Goal: Task Accomplishment & Management: Manage account settings

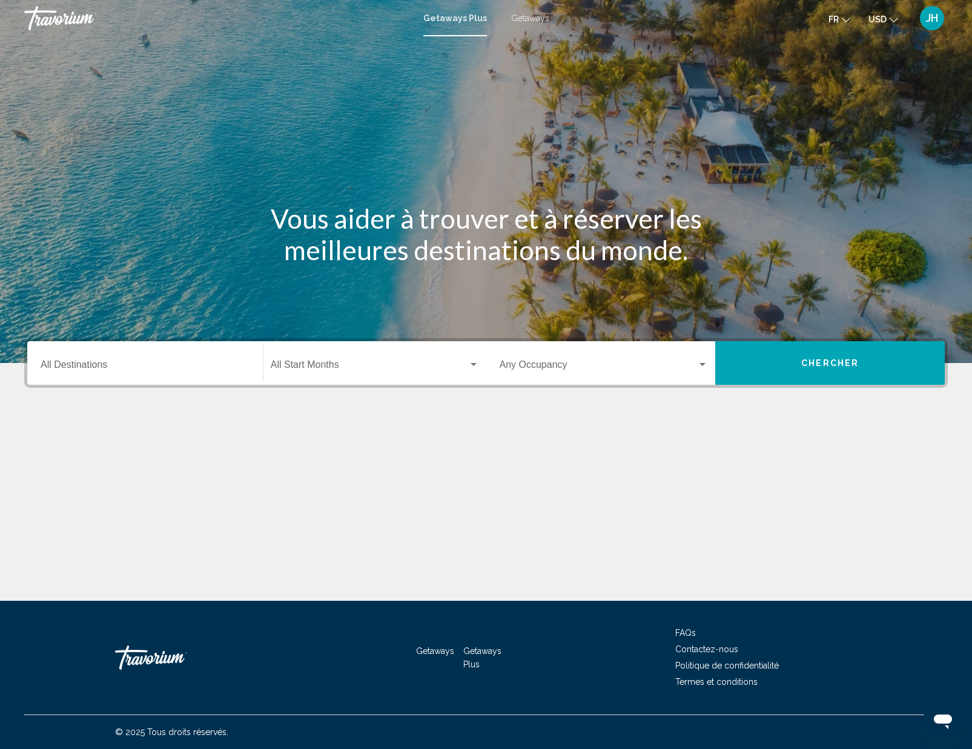
click at [879, 23] on span "USD" at bounding box center [877, 20] width 18 height 10
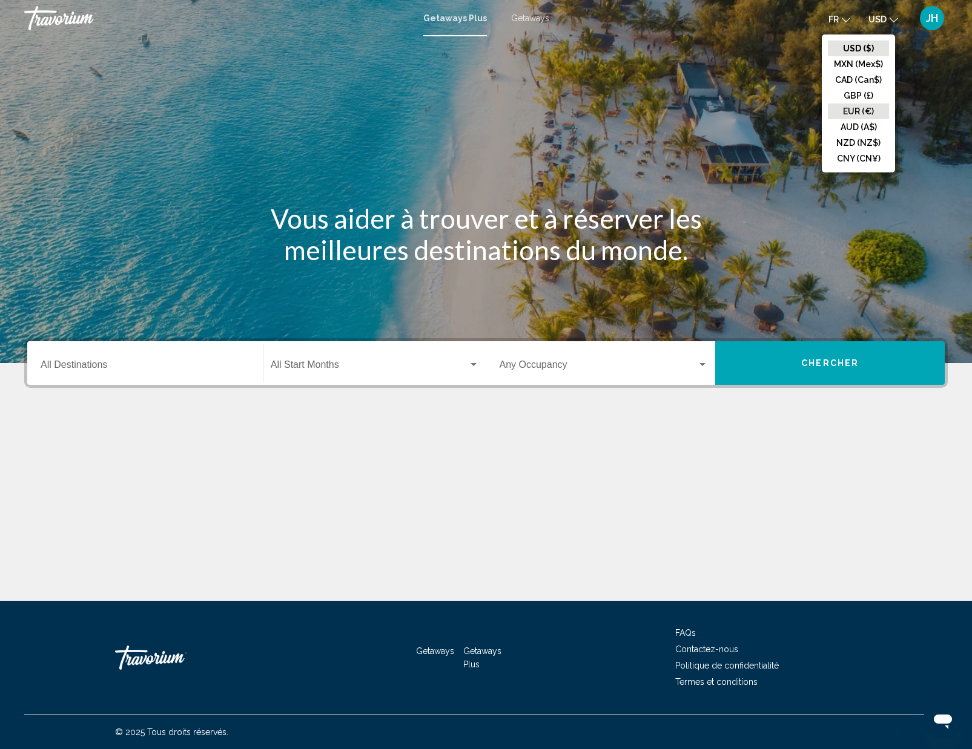
click at [864, 119] on button "EUR (€)" at bounding box center [858, 112] width 61 height 16
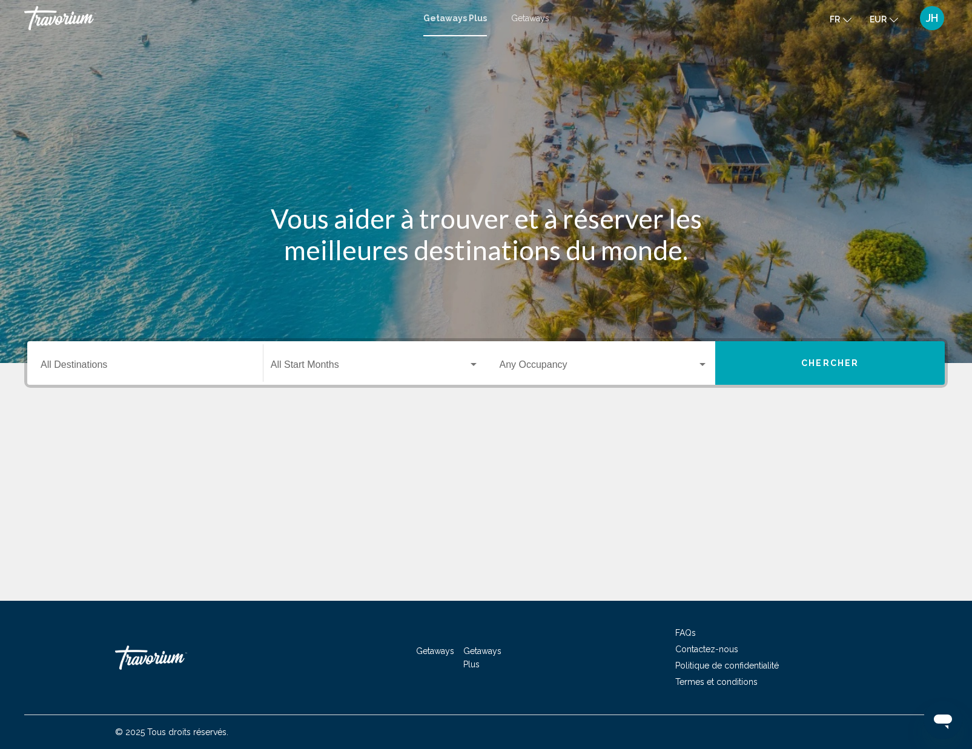
click at [210, 371] on input "Destination All Destinations" at bounding box center [145, 367] width 209 height 11
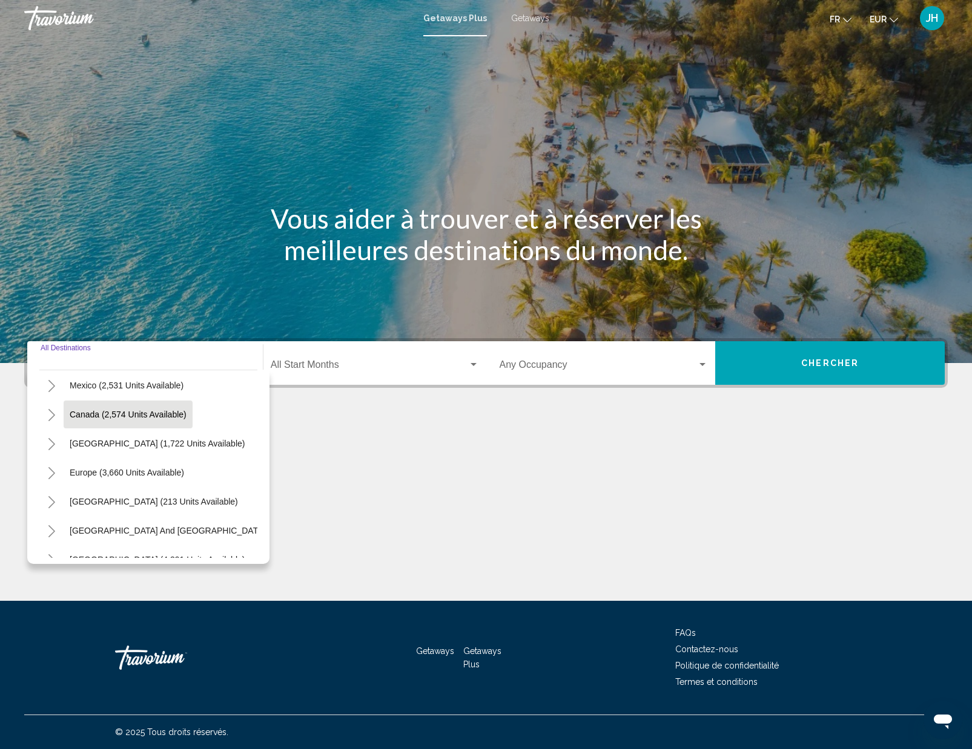
scroll to position [68, 0]
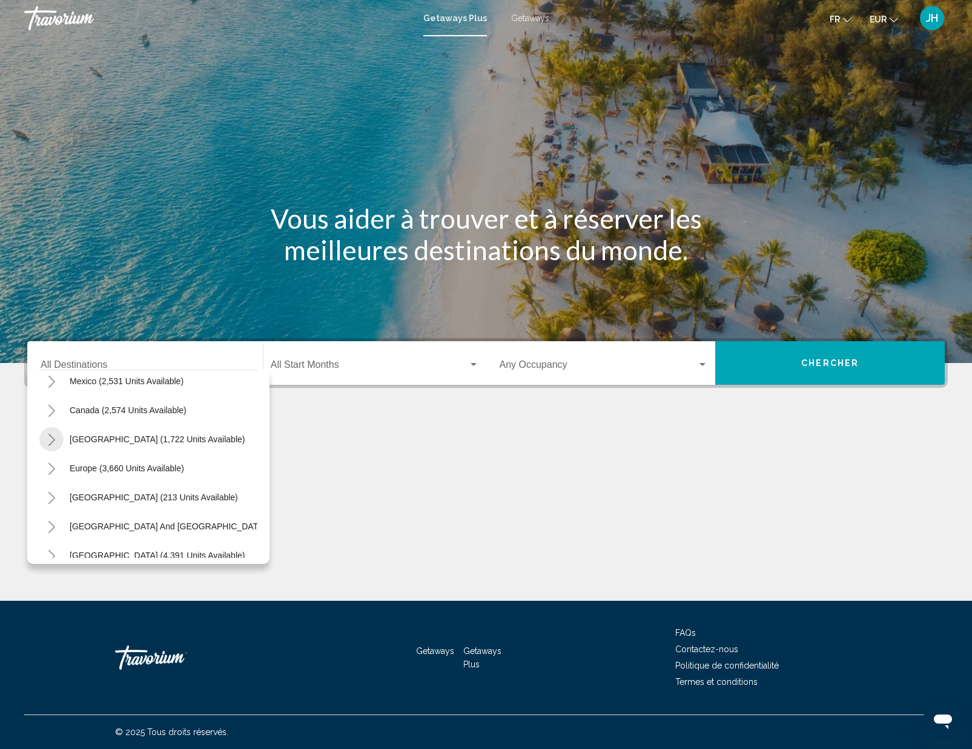
click at [48, 439] on icon "Toggle Caribbean & Atlantic Islands (1,722 units available)" at bounding box center [51, 440] width 9 height 12
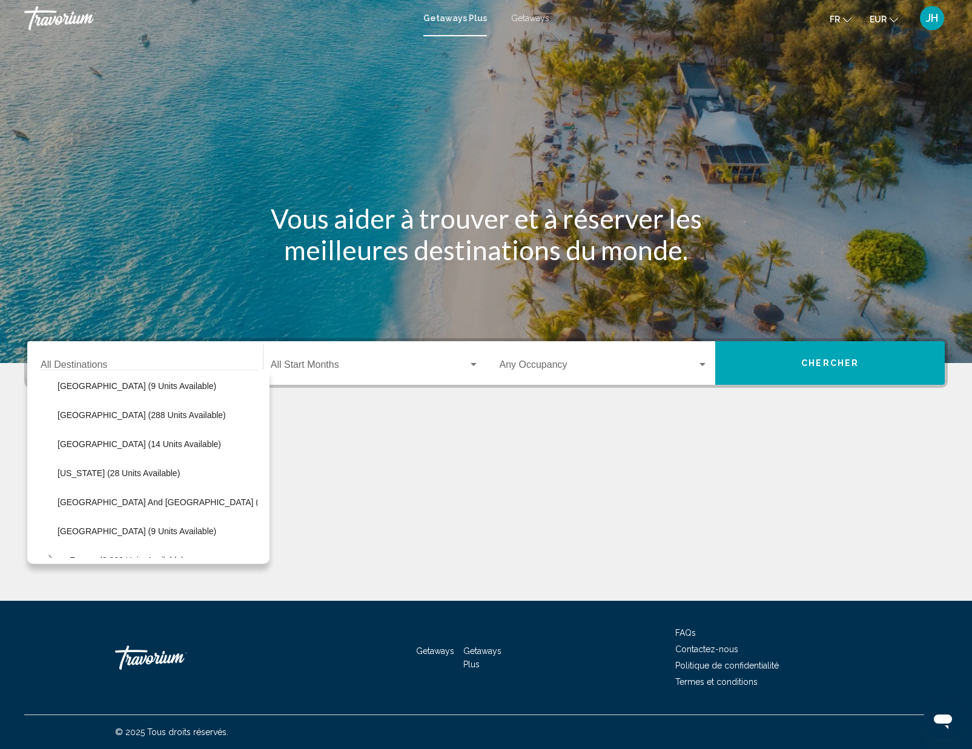
scroll to position [215, 0]
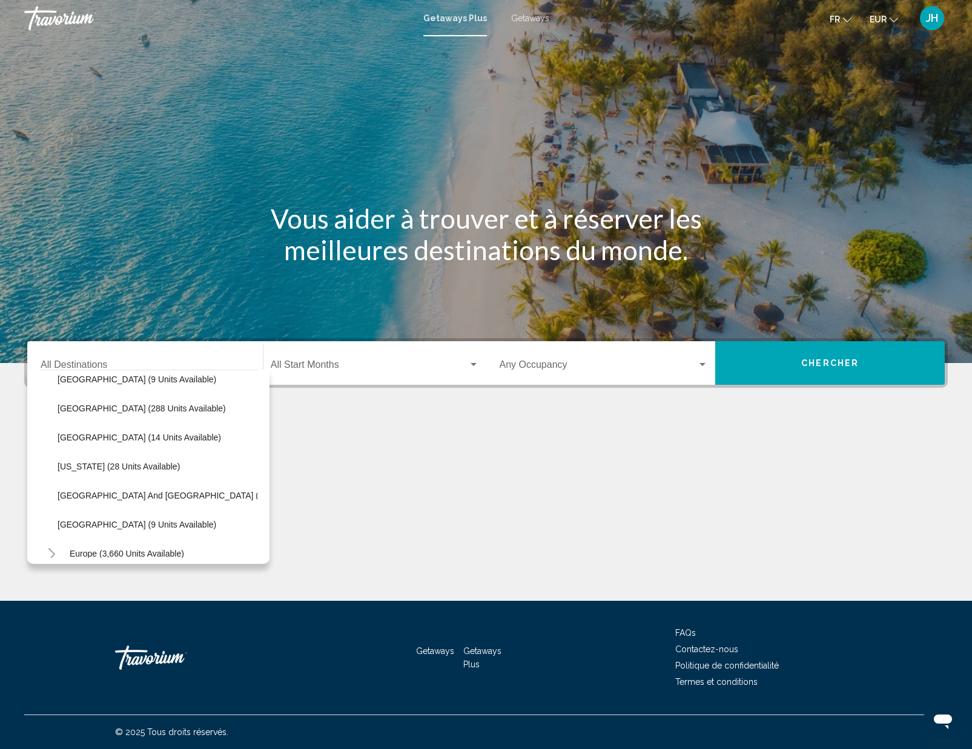
click at [116, 414] on button "[GEOGRAPHIC_DATA] (288 units available)" at bounding box center [141, 409] width 180 height 28
type input "**********"
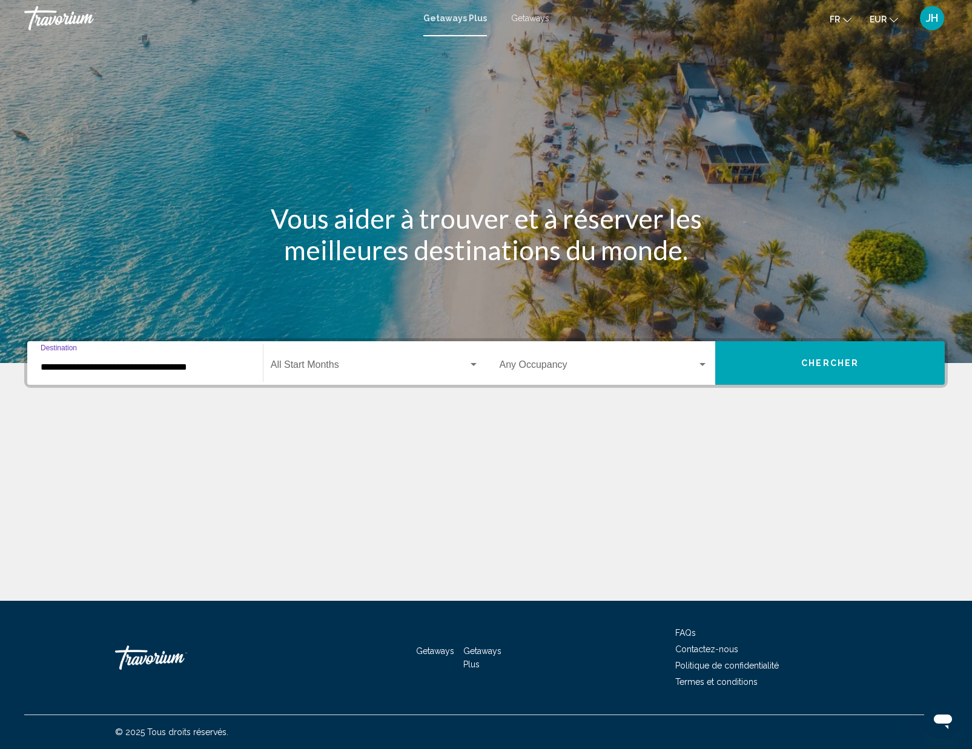
click at [680, 361] on div "Occupancy Any Occupancy" at bounding box center [603, 363] width 209 height 38
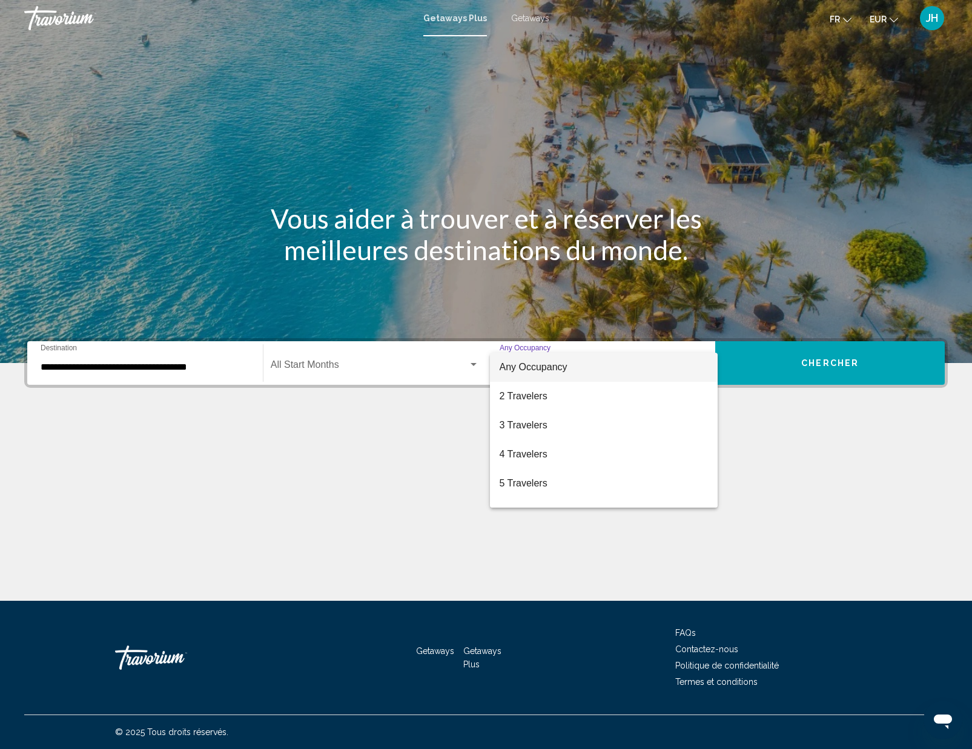
click at [765, 363] on div at bounding box center [486, 374] width 972 height 749
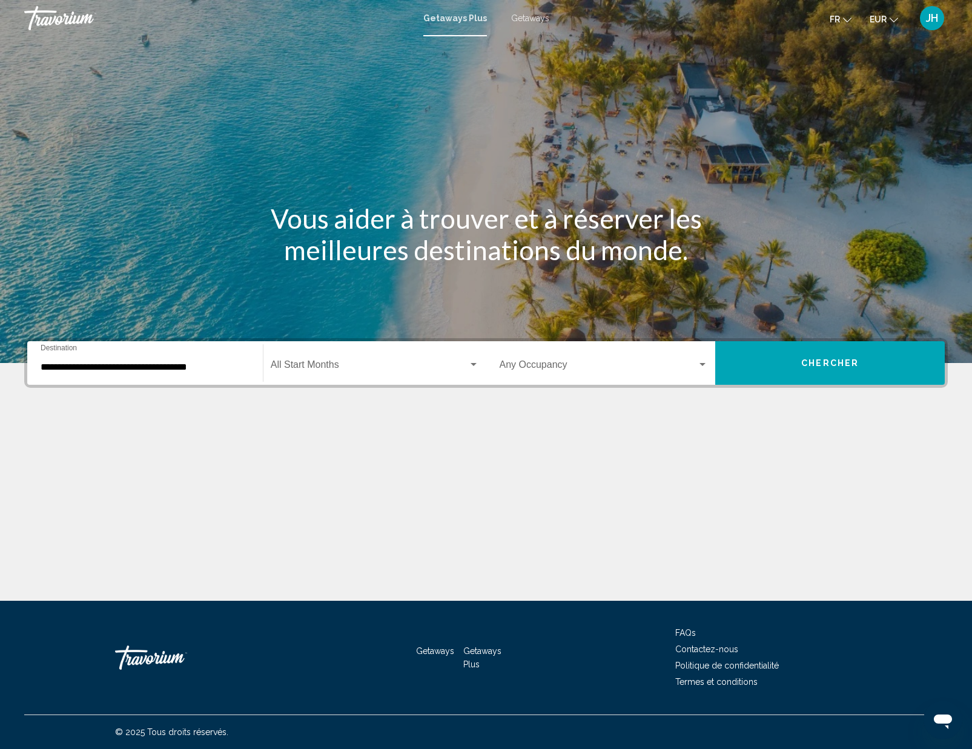
click at [771, 367] on button "Chercher" at bounding box center [829, 363] width 229 height 44
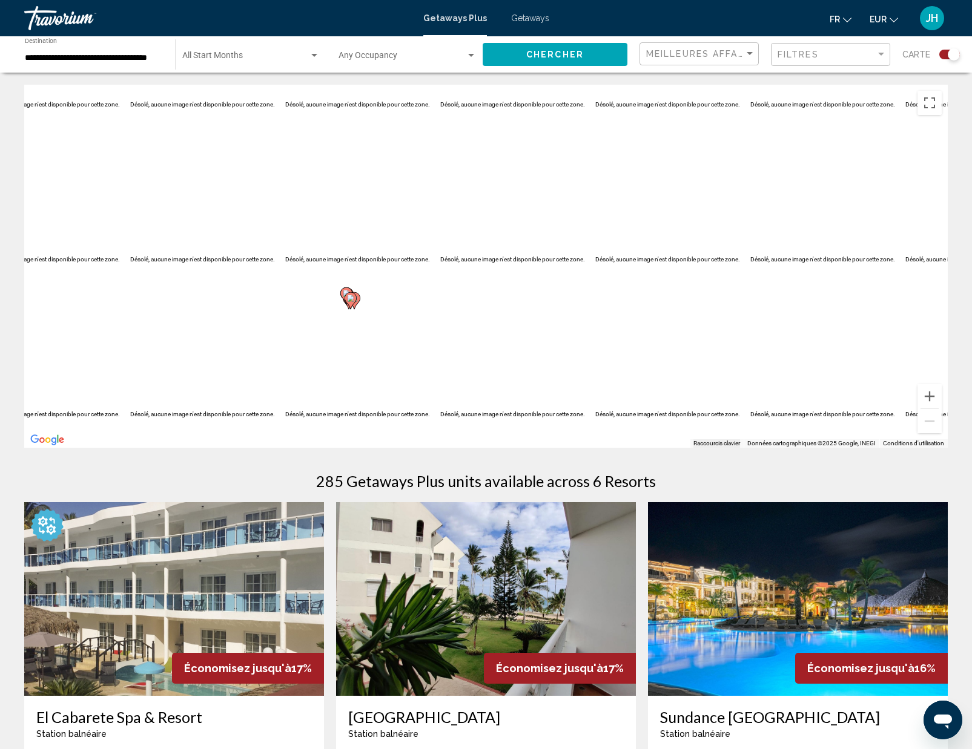
click at [757, 51] on mat-form-field "Meilleures affaires" at bounding box center [698, 54] width 119 height 24
click at [754, 50] on div "Sort by" at bounding box center [749, 54] width 11 height 10
click at [754, 49] on span "Meilleures affaires" at bounding box center [701, 51] width 109 height 25
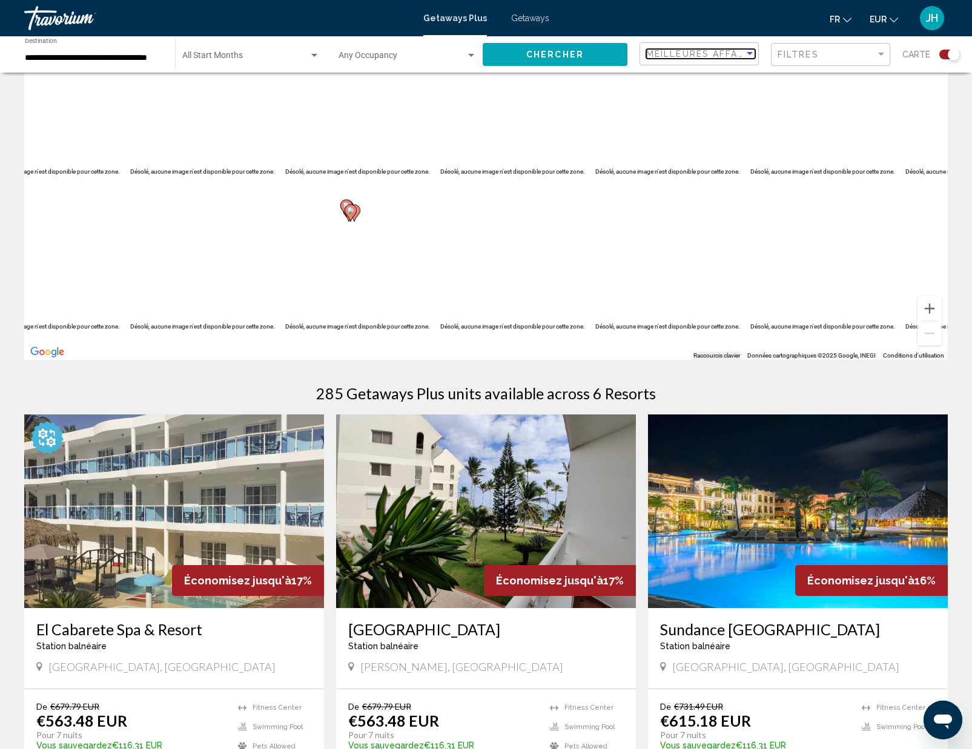
scroll to position [87, 0]
click at [139, 53] on input "**********" at bounding box center [94, 58] width 138 height 10
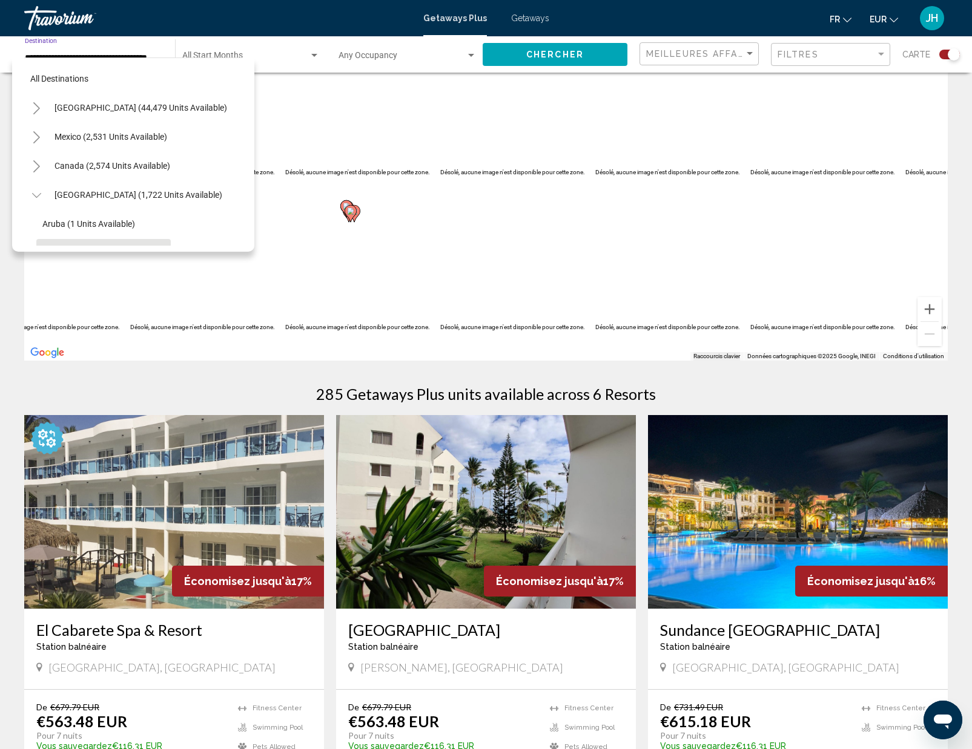
scroll to position [159, 0]
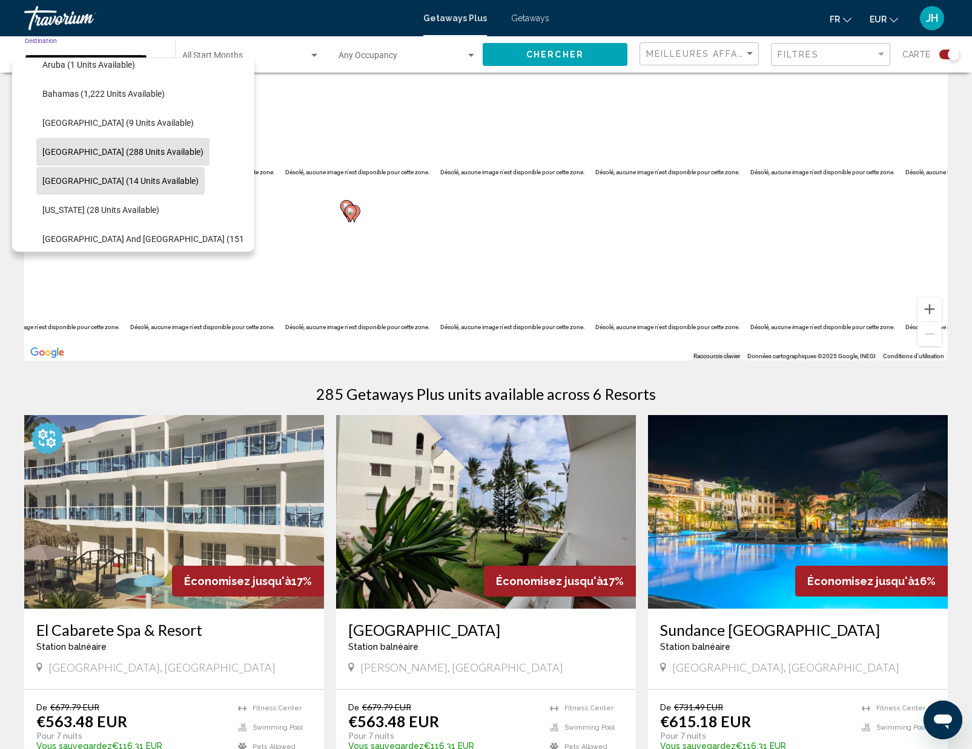
click at [84, 181] on span "[GEOGRAPHIC_DATA] (14 units available)" at bounding box center [120, 181] width 156 height 10
type input "**********"
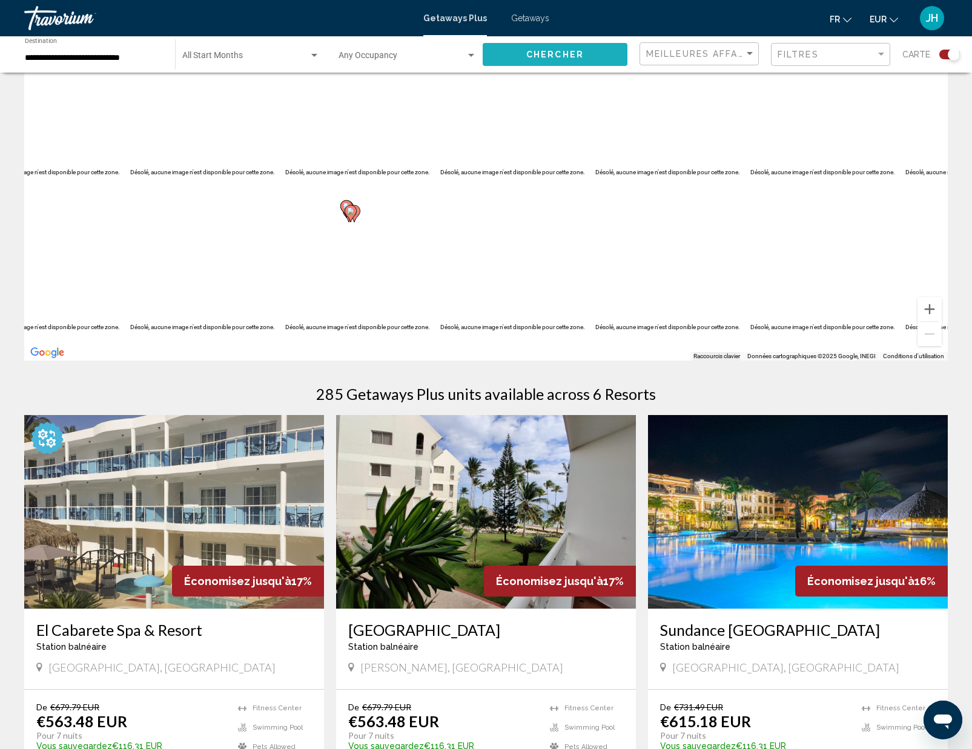
click at [556, 53] on span "Chercher" at bounding box center [555, 55] width 58 height 10
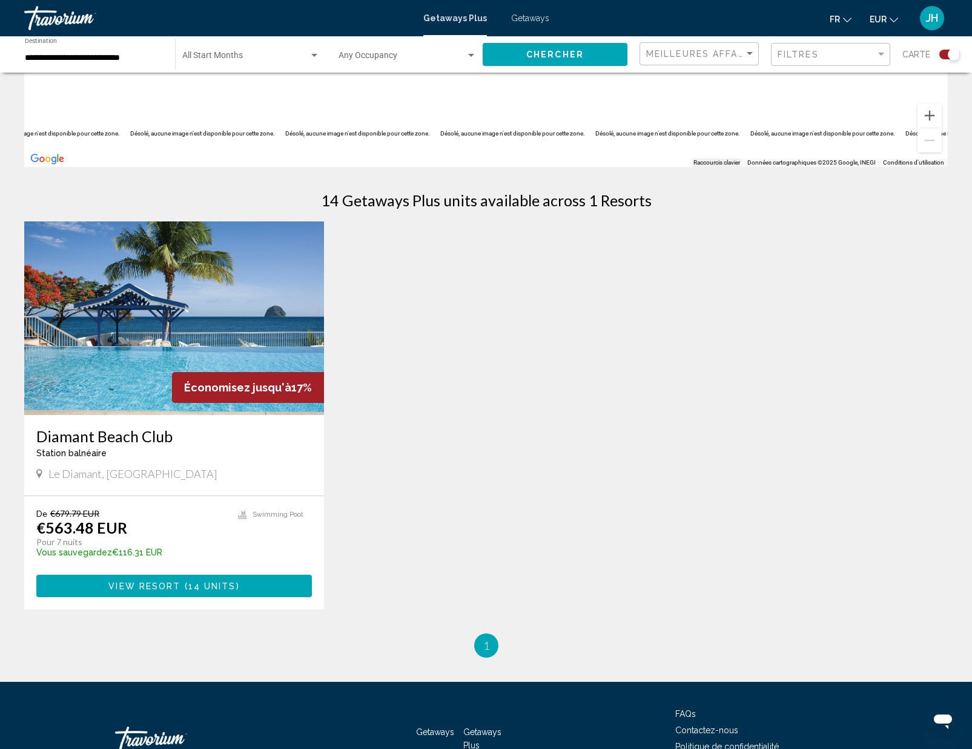
scroll to position [281, 0]
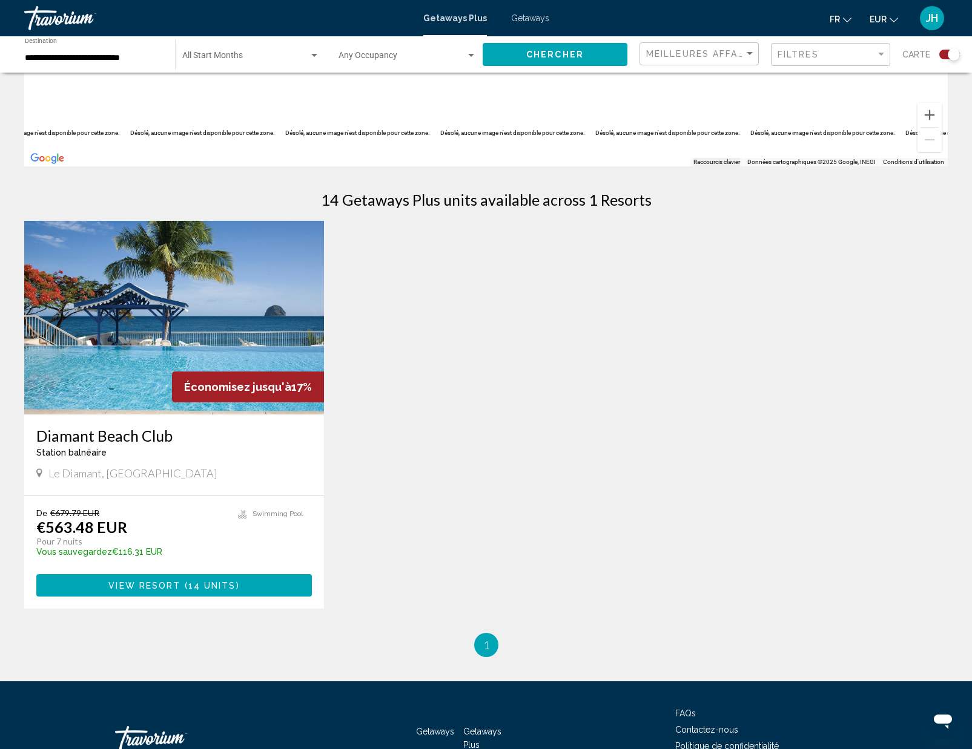
click at [114, 326] on img "Main content" at bounding box center [174, 318] width 300 height 194
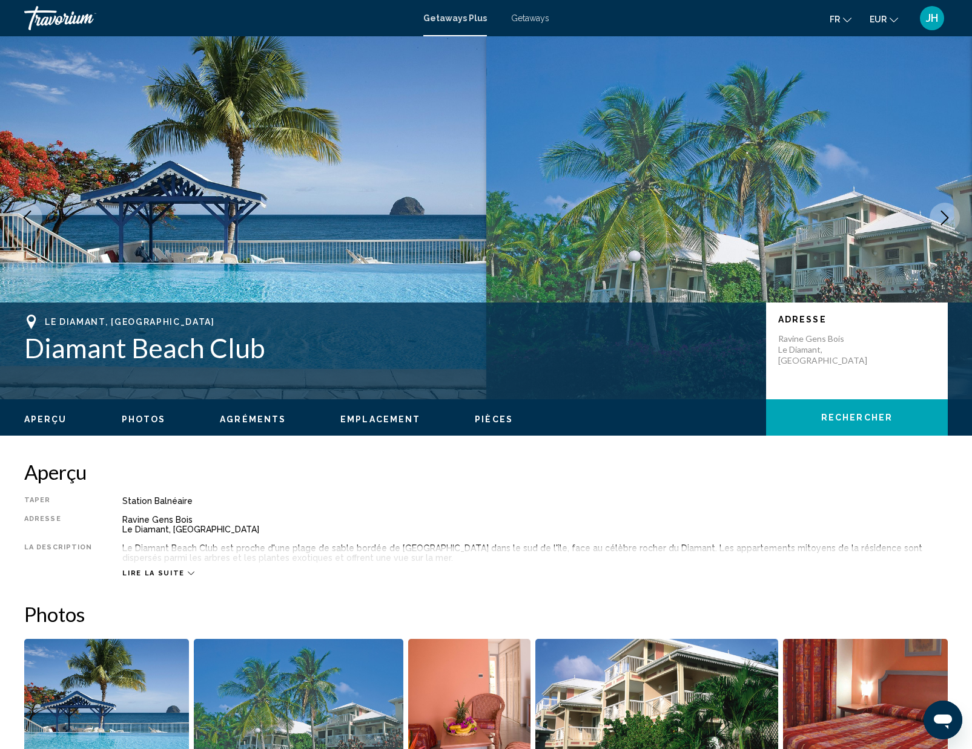
click at [519, 17] on span "Getaways" at bounding box center [530, 18] width 38 height 10
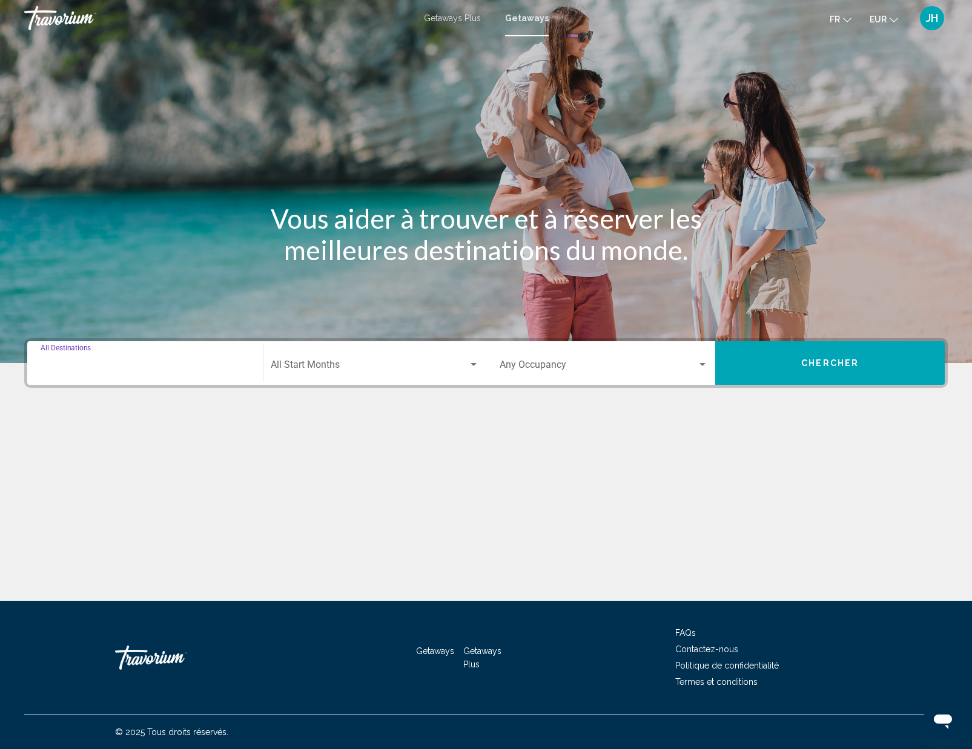
click at [223, 362] on input "Destination All Destinations" at bounding box center [145, 367] width 209 height 11
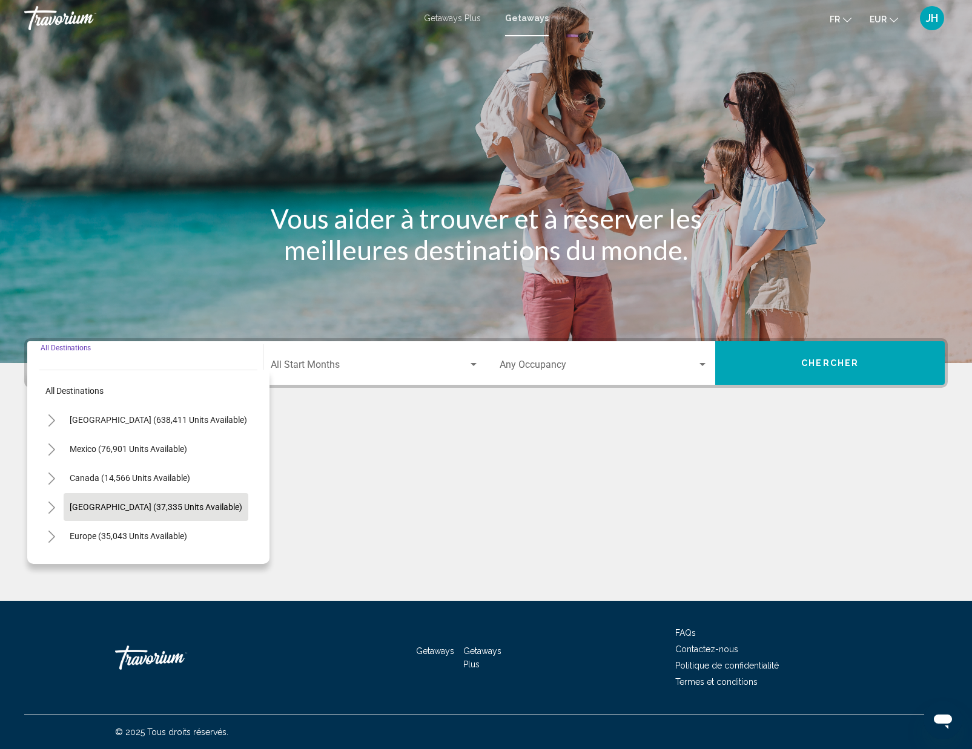
click at [116, 513] on button "[GEOGRAPHIC_DATA] (37,335 units available)" at bounding box center [156, 507] width 185 height 28
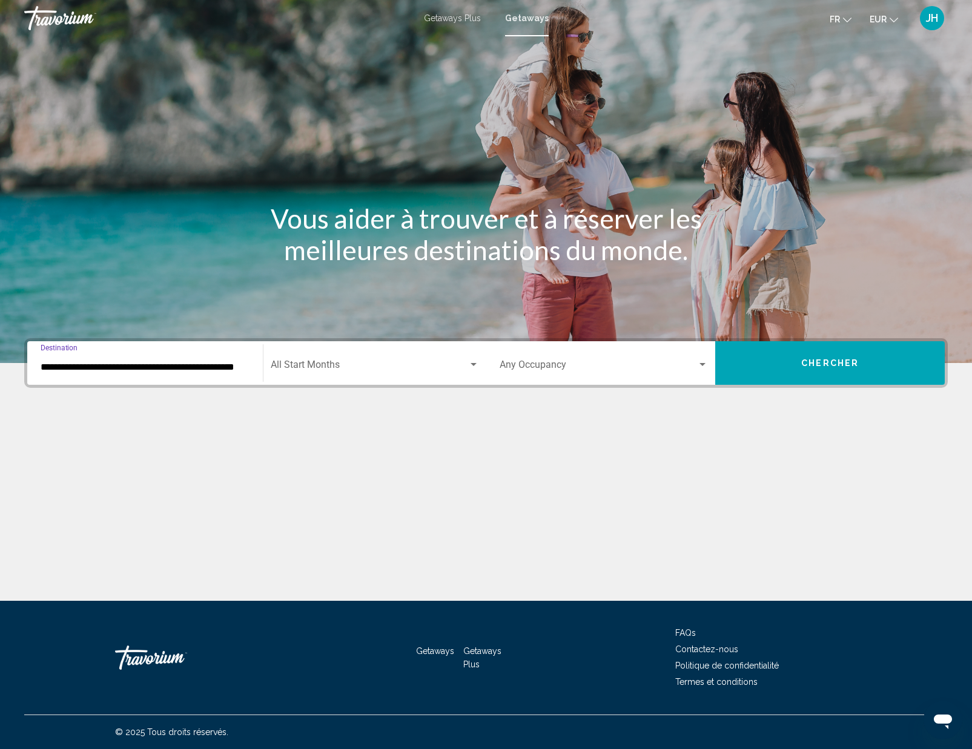
click at [191, 367] on input "**********" at bounding box center [145, 367] width 209 height 11
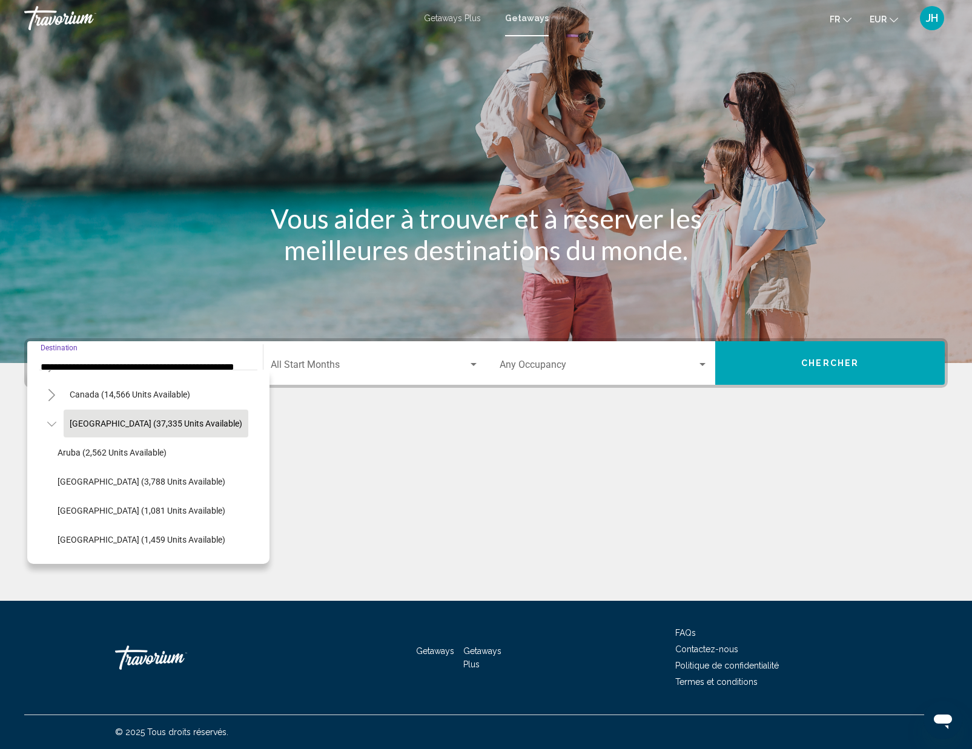
scroll to position [97, 0]
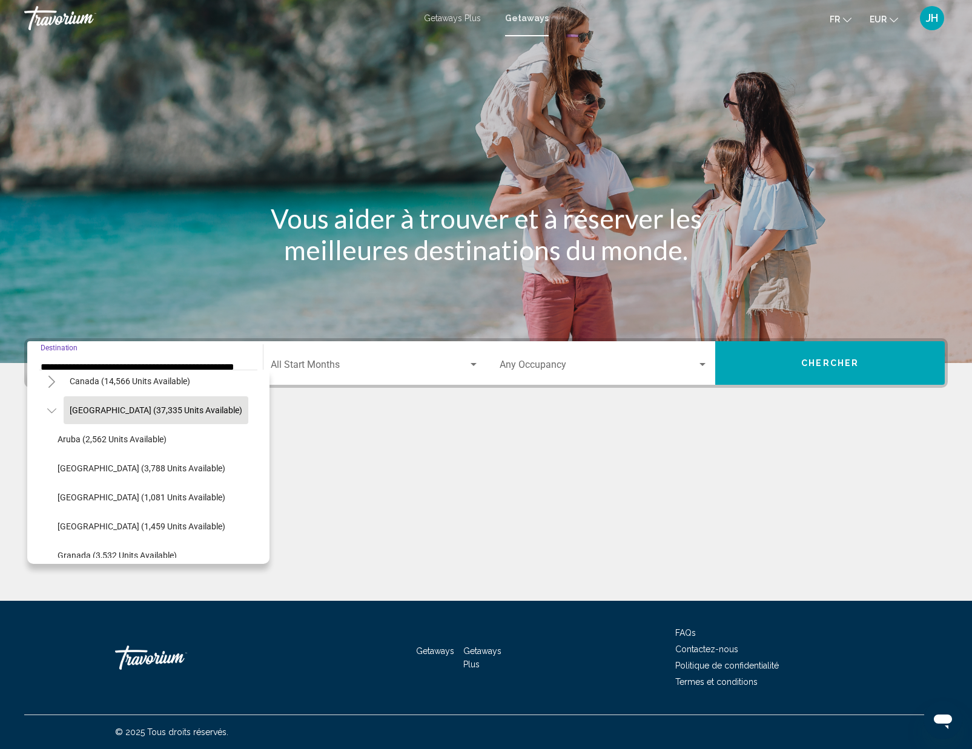
click at [78, 469] on span "[GEOGRAPHIC_DATA] (3,788 units available)" at bounding box center [142, 469] width 168 height 10
type input "**********"
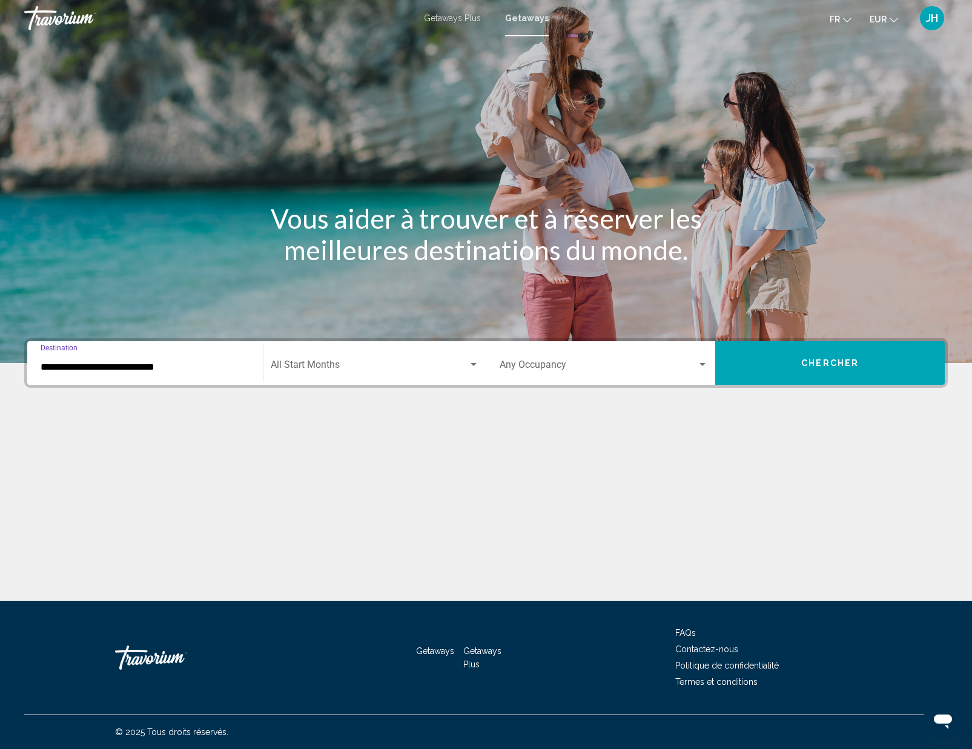
click at [783, 363] on button "Chercher" at bounding box center [829, 363] width 229 height 44
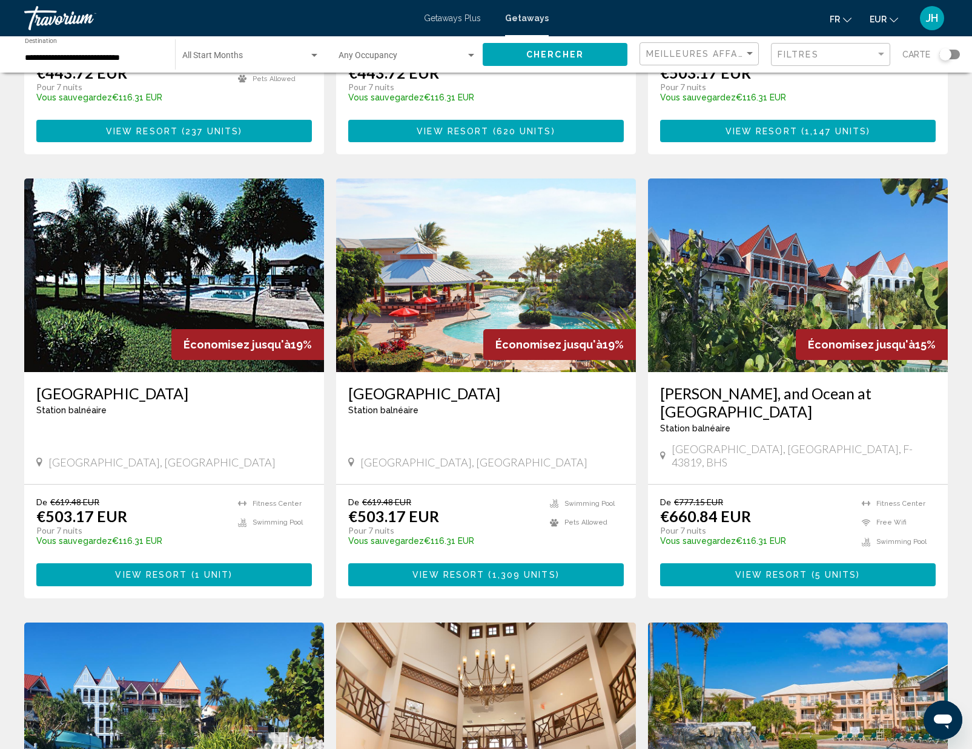
scroll to position [376, 0]
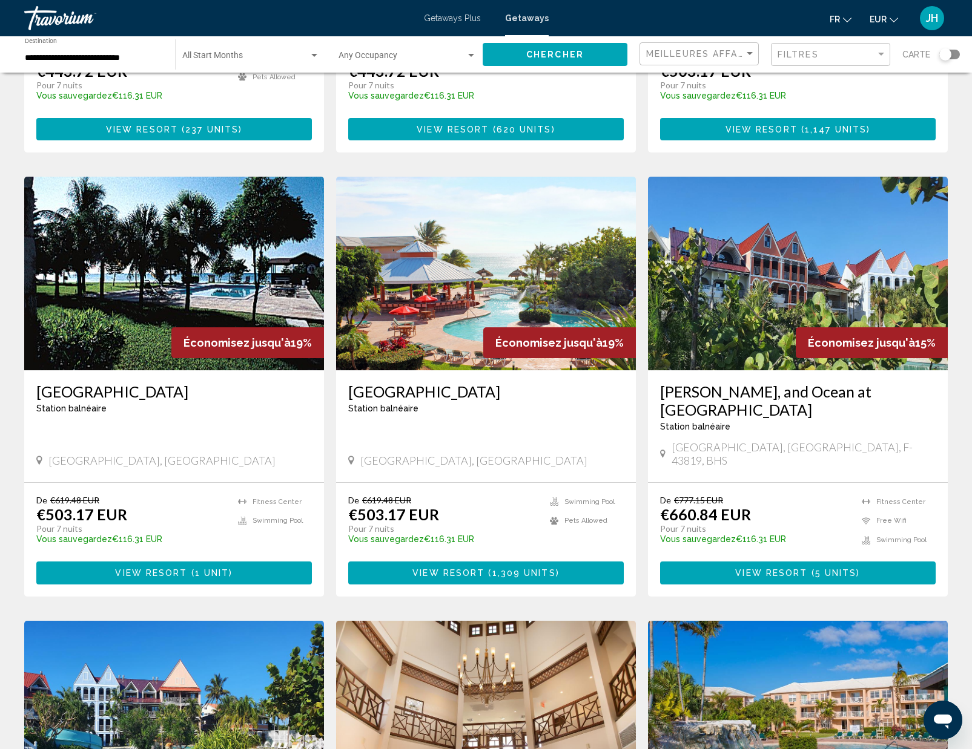
click at [120, 258] on img "Main content" at bounding box center [174, 274] width 300 height 194
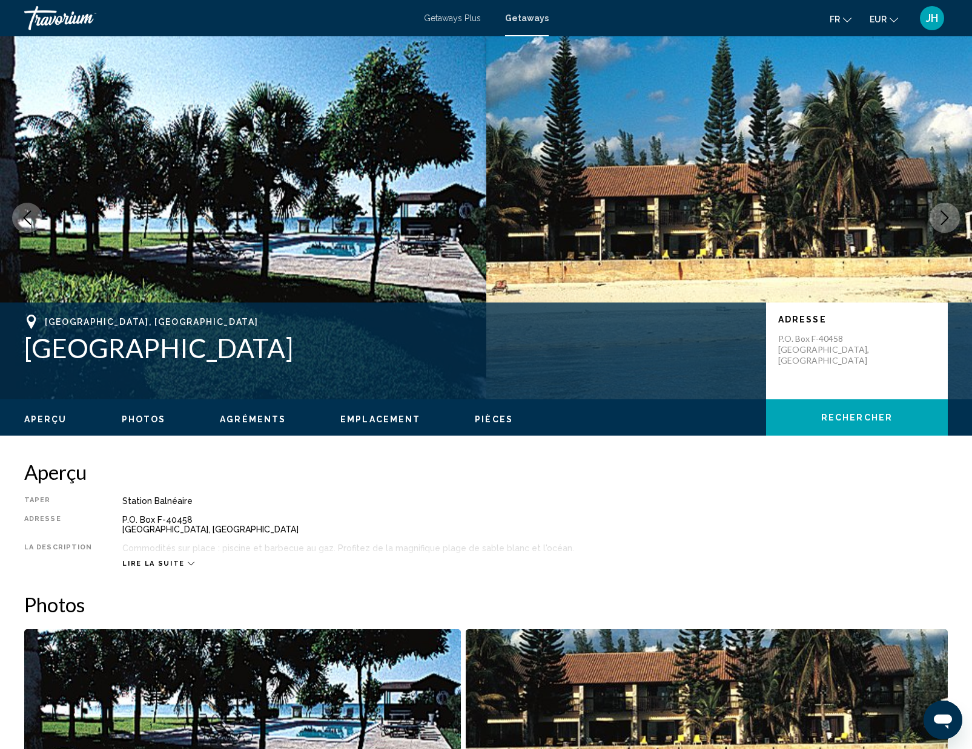
click at [65, 23] on div "Travorium" at bounding box center [84, 18] width 121 height 24
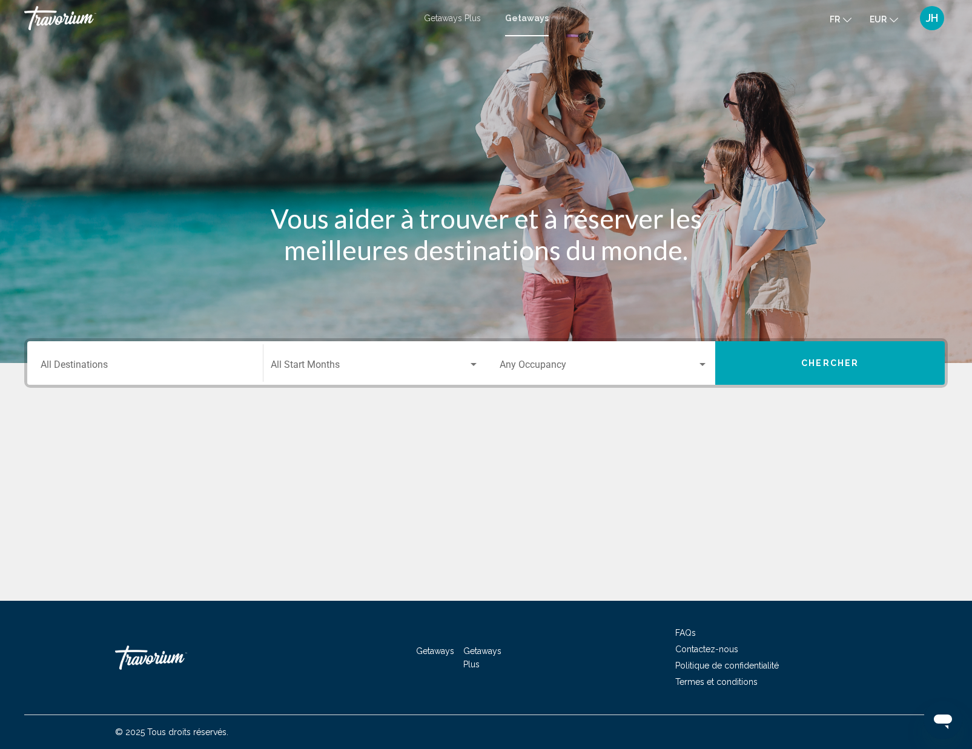
click at [51, 13] on div "Travorium" at bounding box center [84, 18] width 121 height 24
click at [938, 18] on div "JH" at bounding box center [932, 18] width 24 height 24
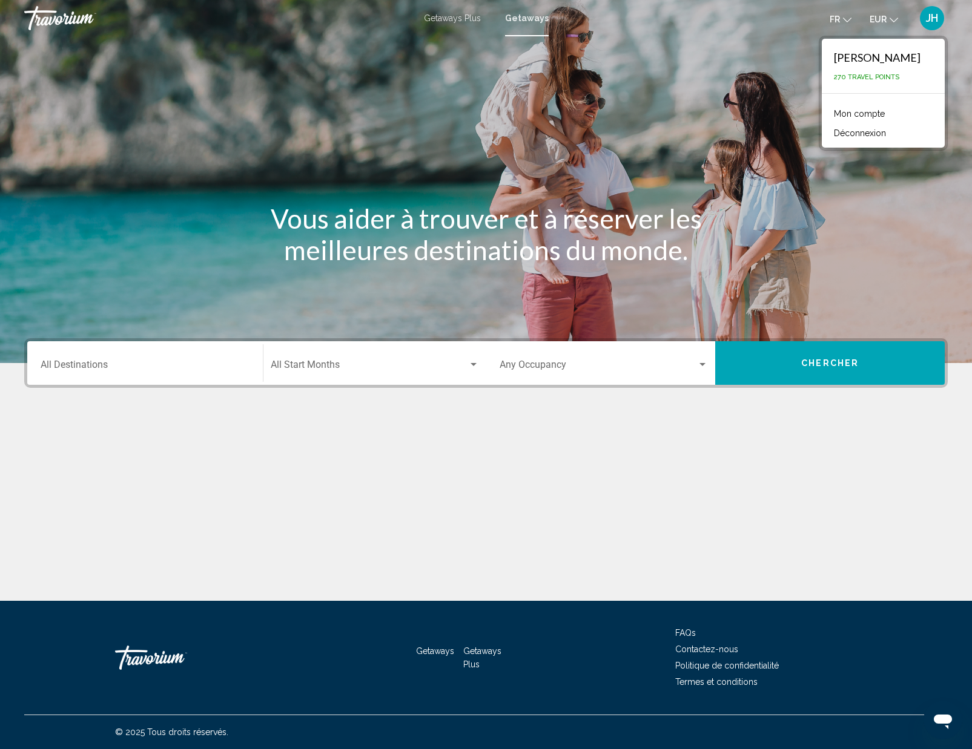
click at [871, 114] on link "Mon compte" at bounding box center [859, 114] width 63 height 16
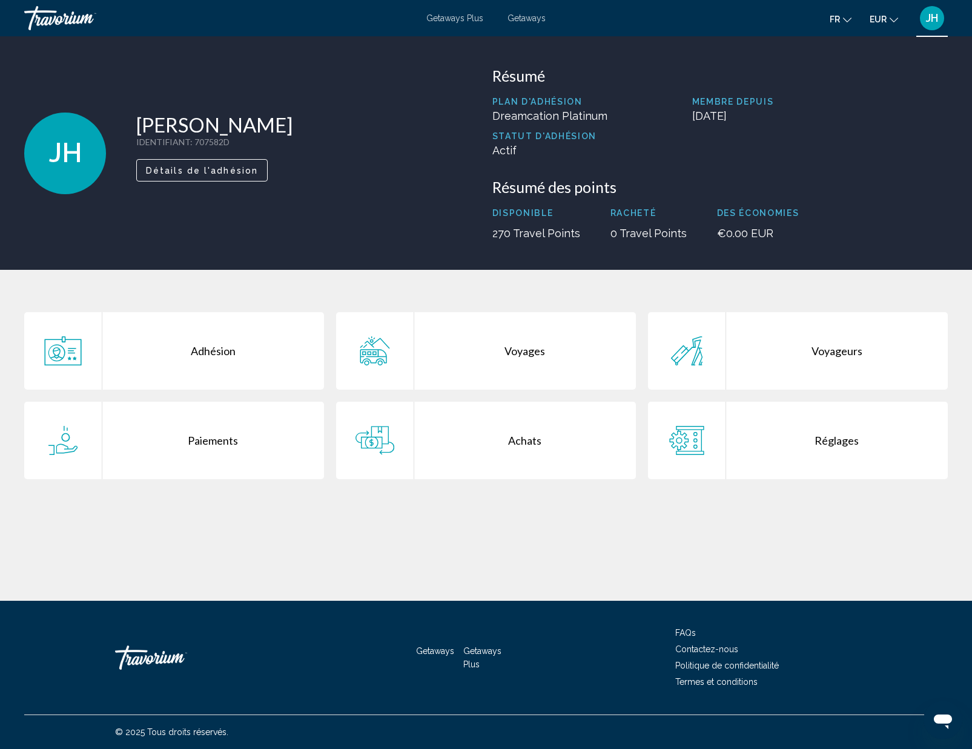
click at [226, 170] on span "Détails de l'adhésion" at bounding box center [202, 171] width 112 height 10
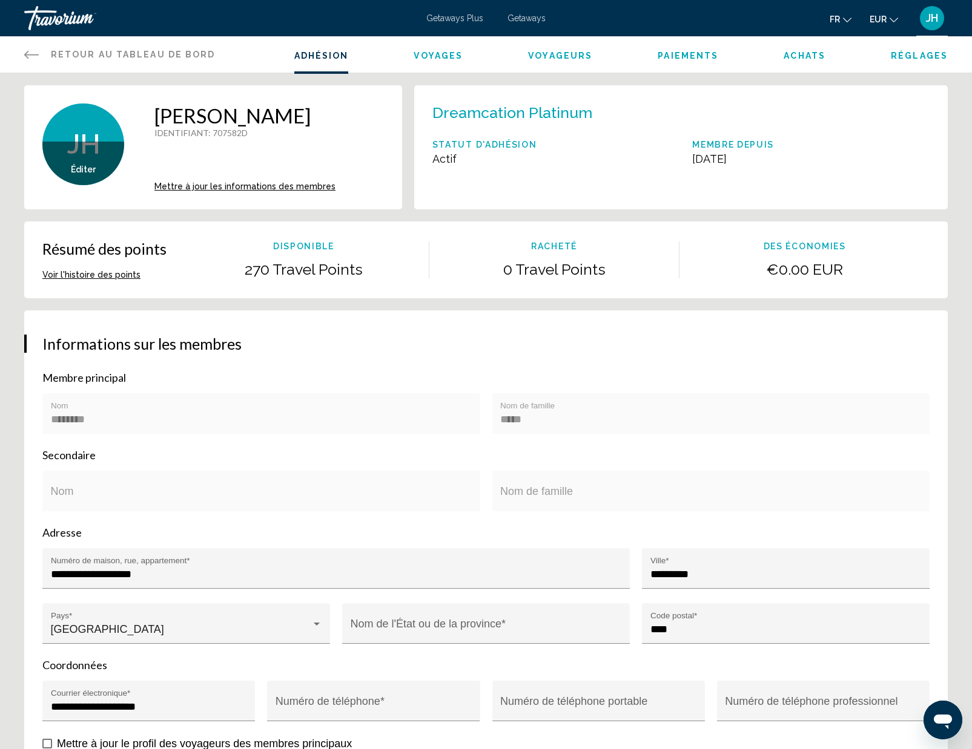
click at [675, 53] on span "Paiements" at bounding box center [687, 56] width 61 height 10
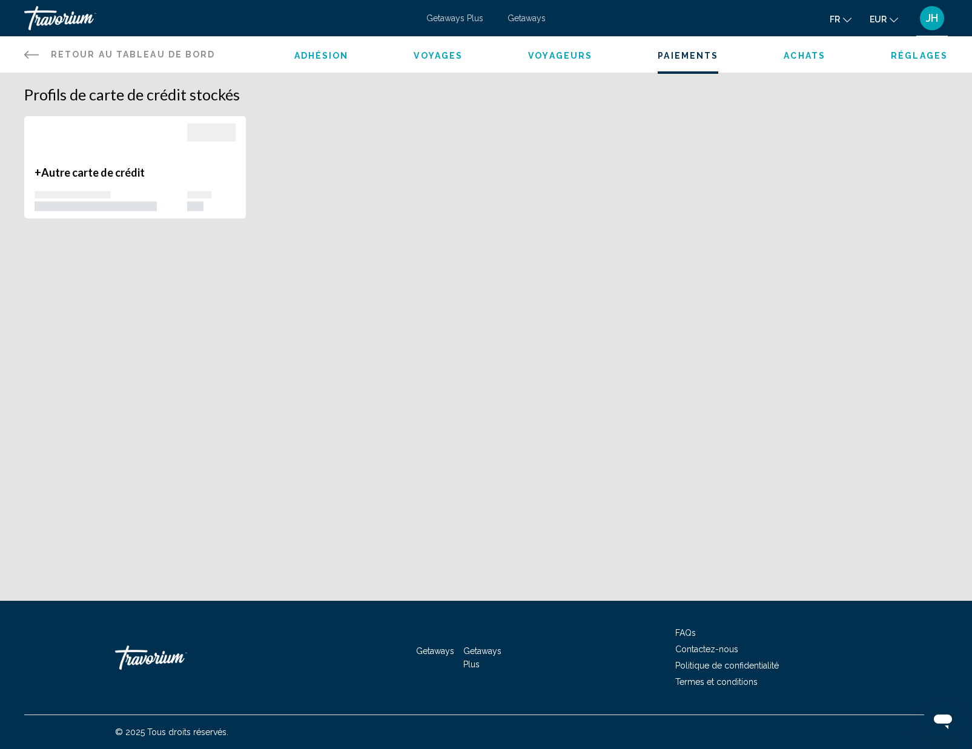
click at [433, 59] on span "Voyages" at bounding box center [437, 56] width 49 height 10
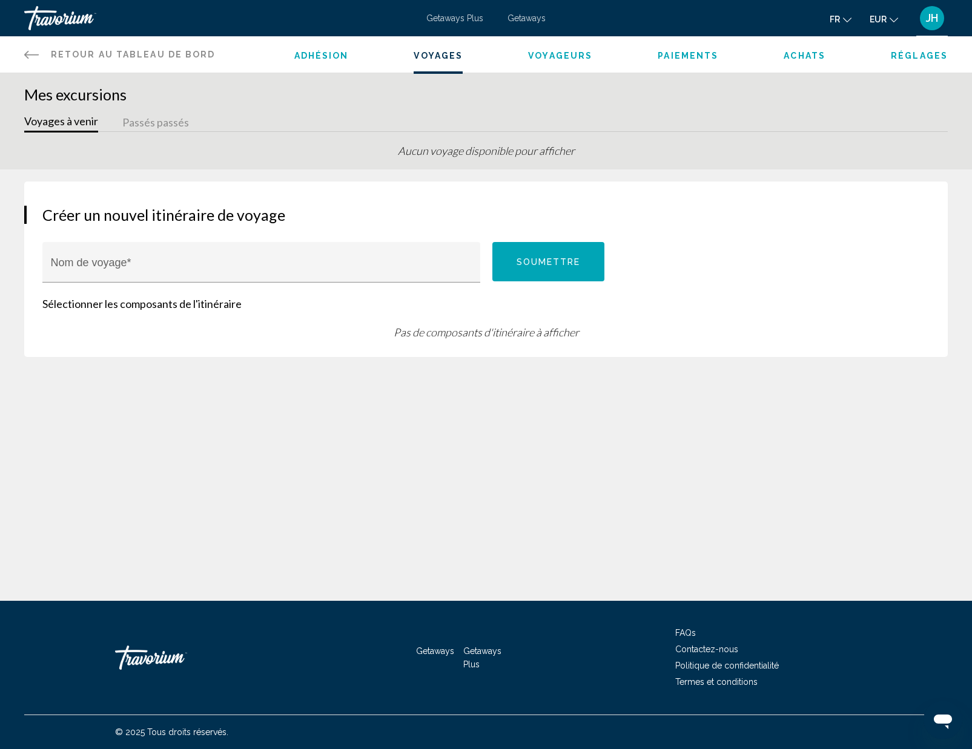
click at [316, 51] on span "Adhésion" at bounding box center [321, 56] width 54 height 10
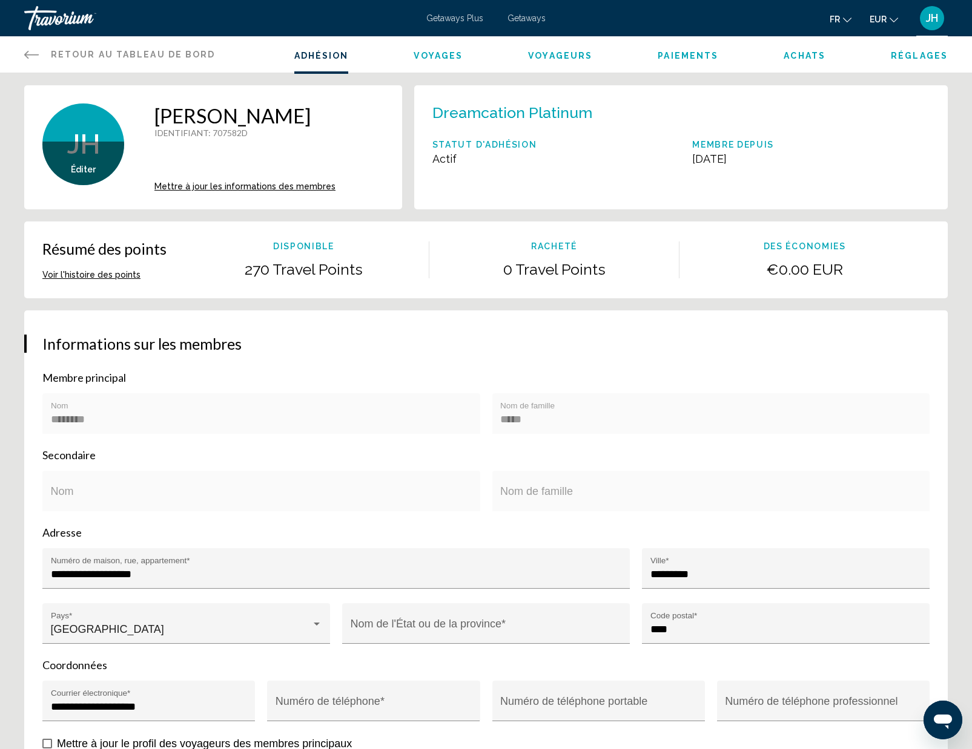
scroll to position [4, 0]
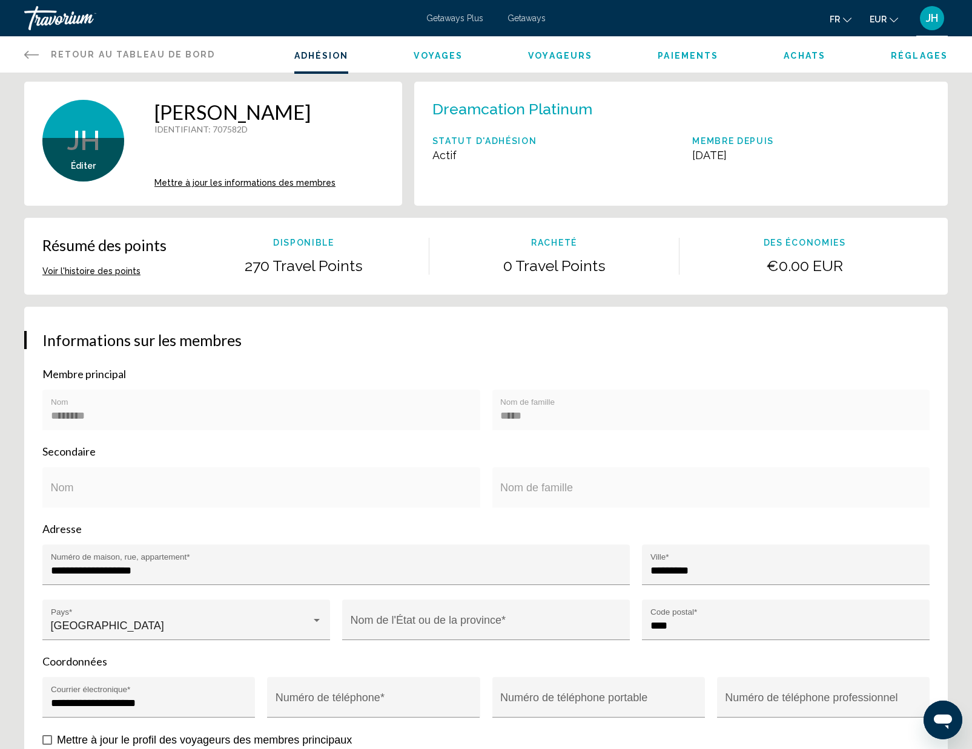
click at [82, 165] on span "Éditer" at bounding box center [83, 166] width 25 height 10
click at [935, 61] on li "Réglages" at bounding box center [918, 54] width 57 height 13
click at [935, 54] on span "Réglages" at bounding box center [918, 56] width 57 height 10
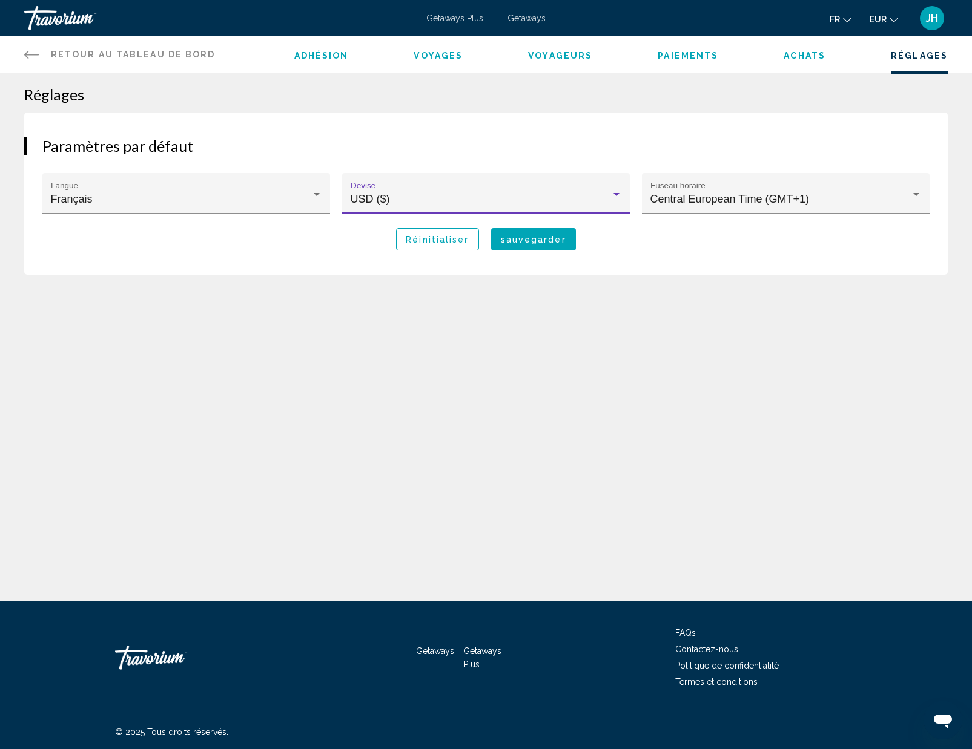
click at [606, 194] on div "USD ($)" at bounding box center [481, 199] width 260 height 12
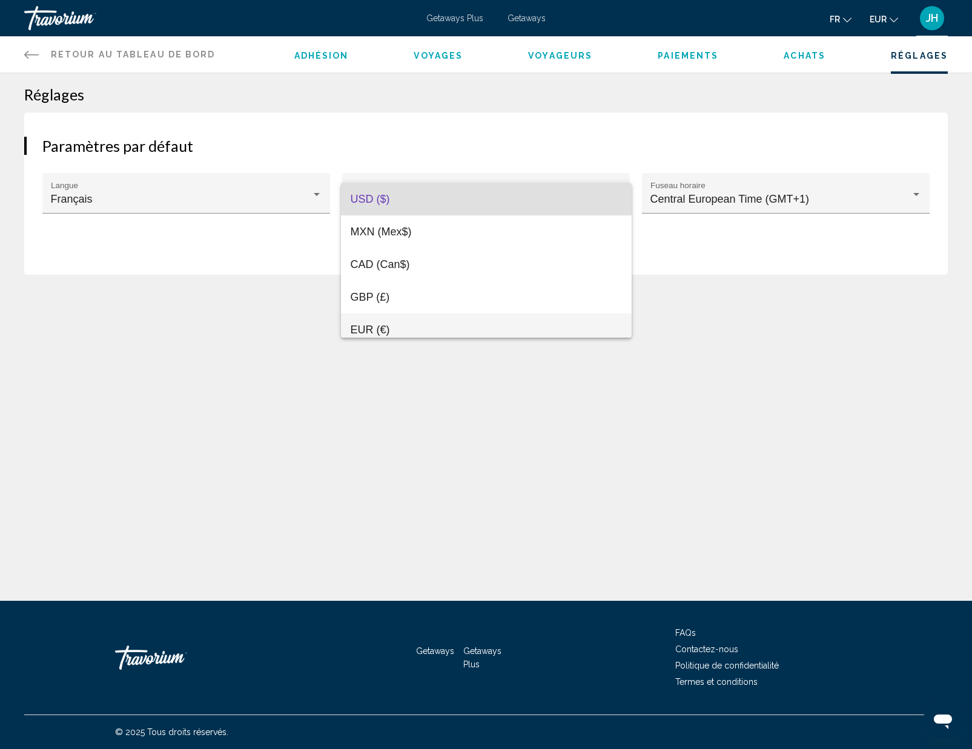
click at [433, 324] on span "EUR (€)" at bounding box center [486, 330] width 271 height 33
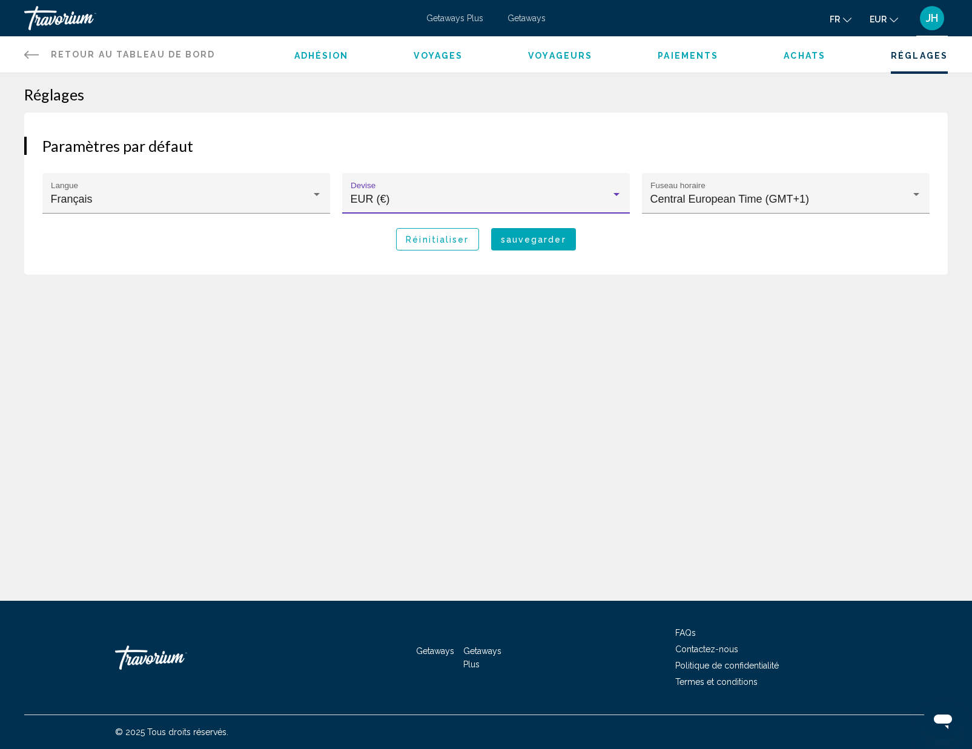
scroll to position [8, 0]
click at [783, 196] on span "Central European Time (GMT+1)" at bounding box center [729, 199] width 159 height 12
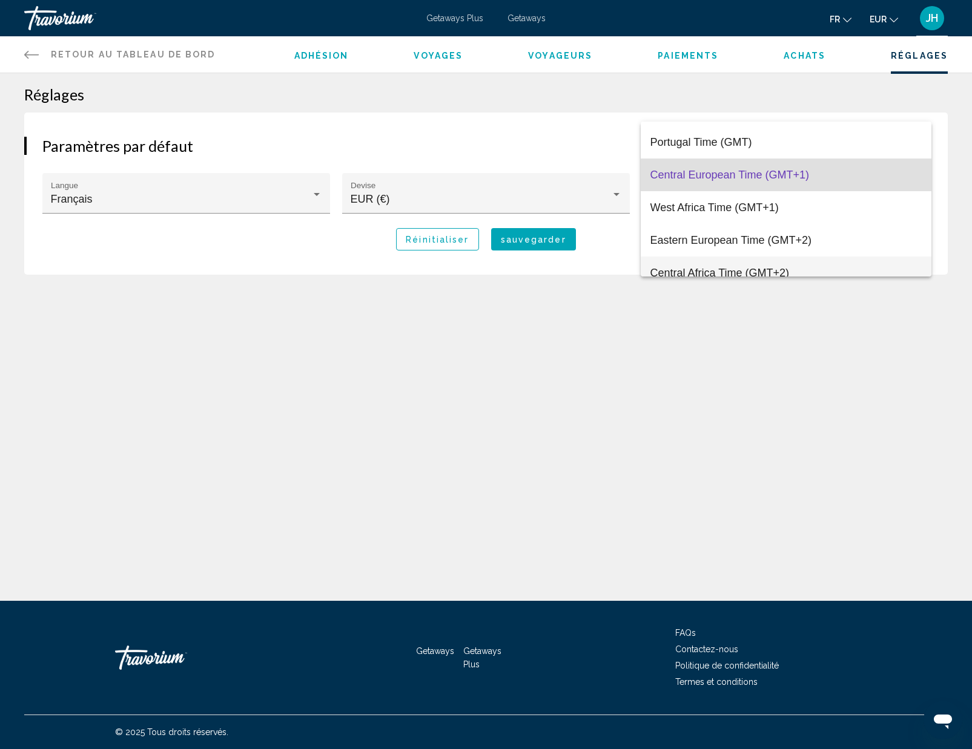
scroll to position [871, 0]
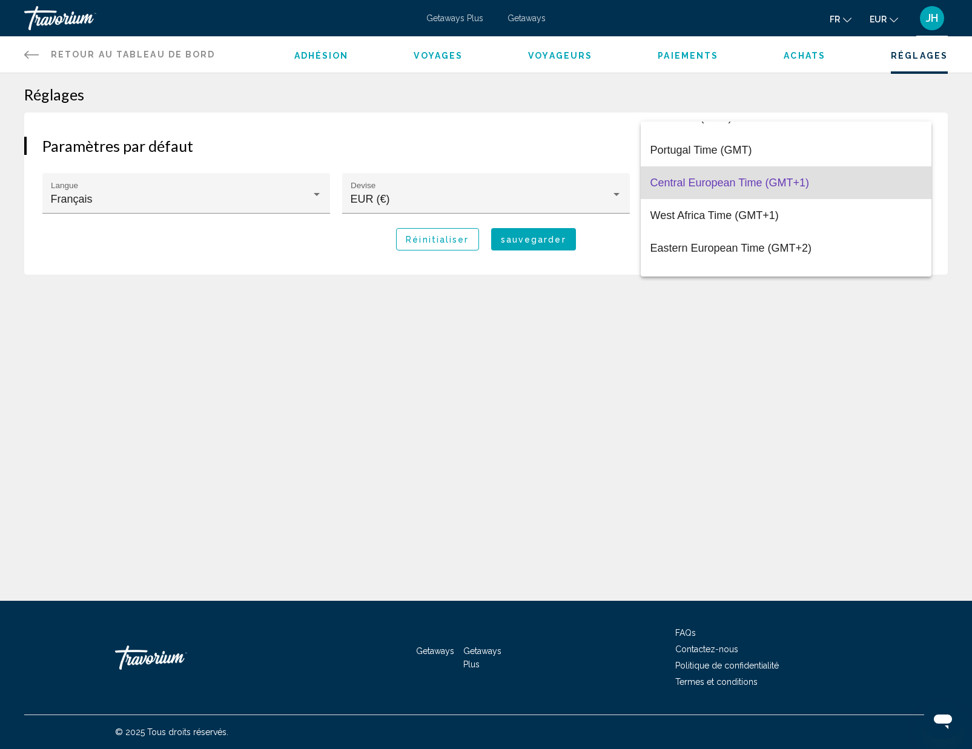
click at [532, 145] on div at bounding box center [486, 374] width 972 height 749
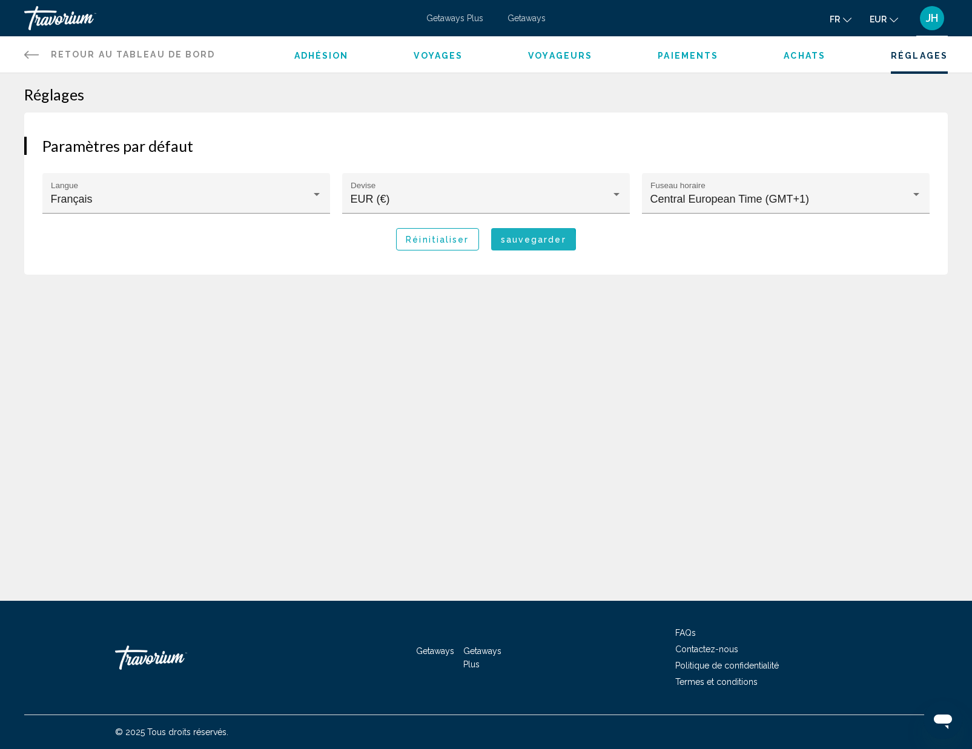
click at [528, 241] on span "sauvegarder" at bounding box center [533, 240] width 65 height 10
click at [61, 49] on link "Retour au tableau de bord Tableau de bord" at bounding box center [119, 54] width 191 height 36
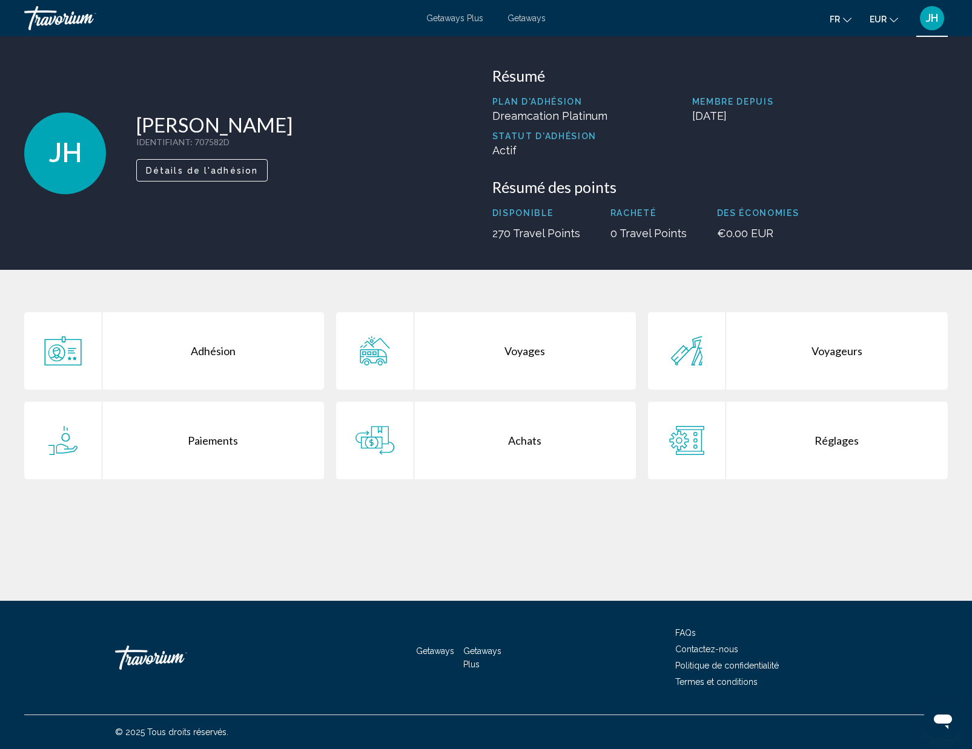
click at [453, 351] on div "Voyages" at bounding box center [525, 350] width 222 height 77
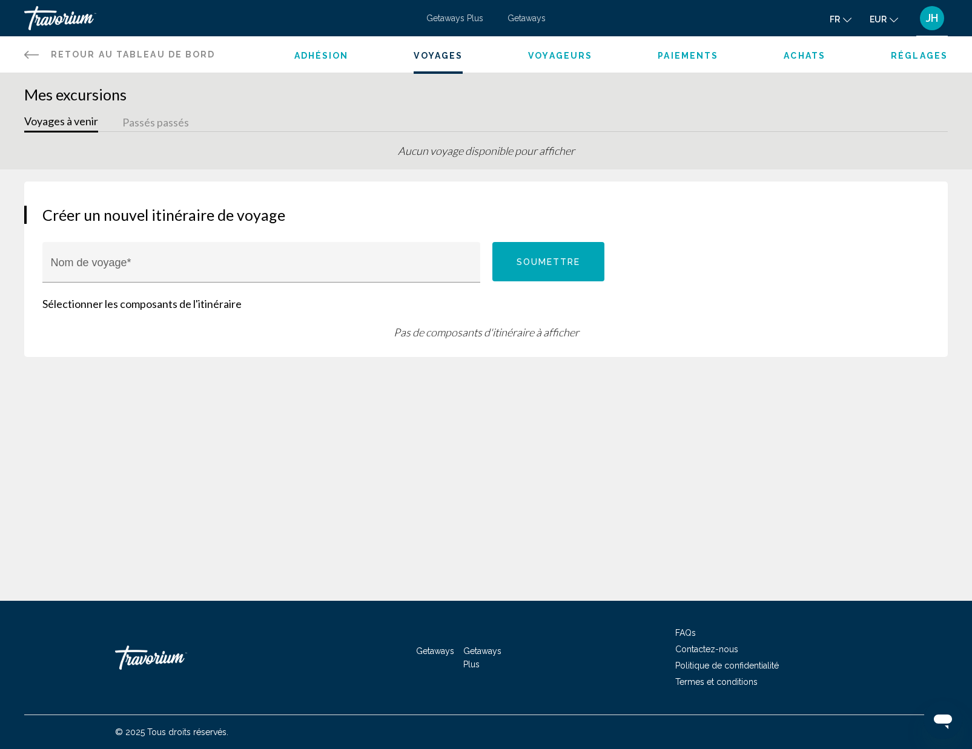
click at [327, 62] on div "Adhésion Voyages Voyageurs Paiements Achats Réglages" at bounding box center [621, 54] width 654 height 36
click at [322, 55] on span "Adhésion" at bounding box center [321, 56] width 54 height 10
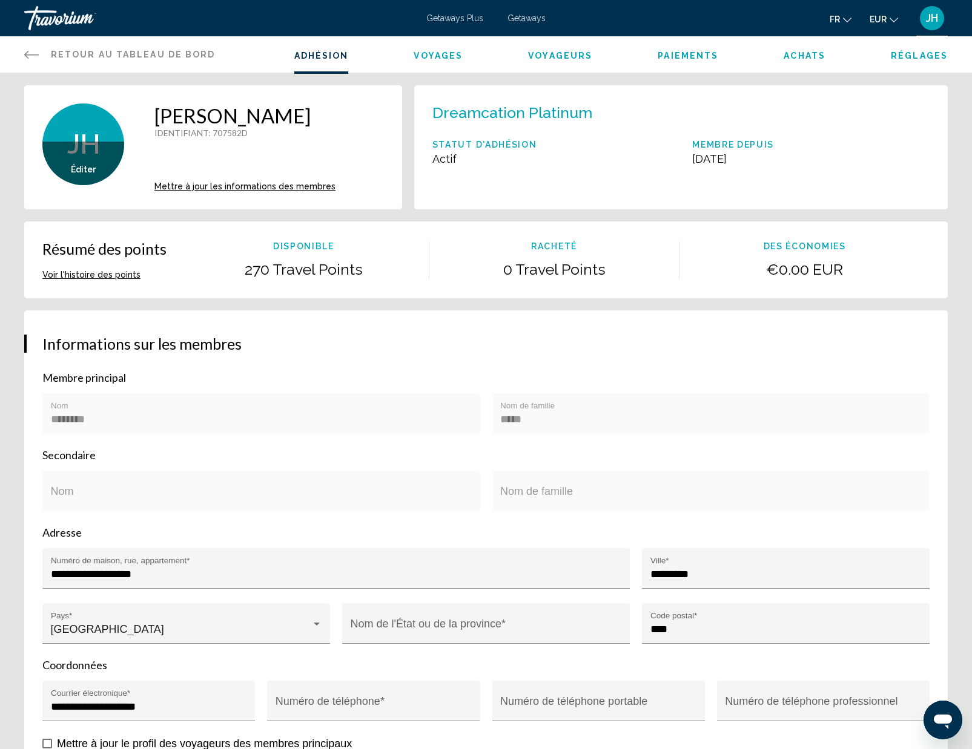
click at [927, 15] on span "JH" at bounding box center [932, 18] width 12 height 12
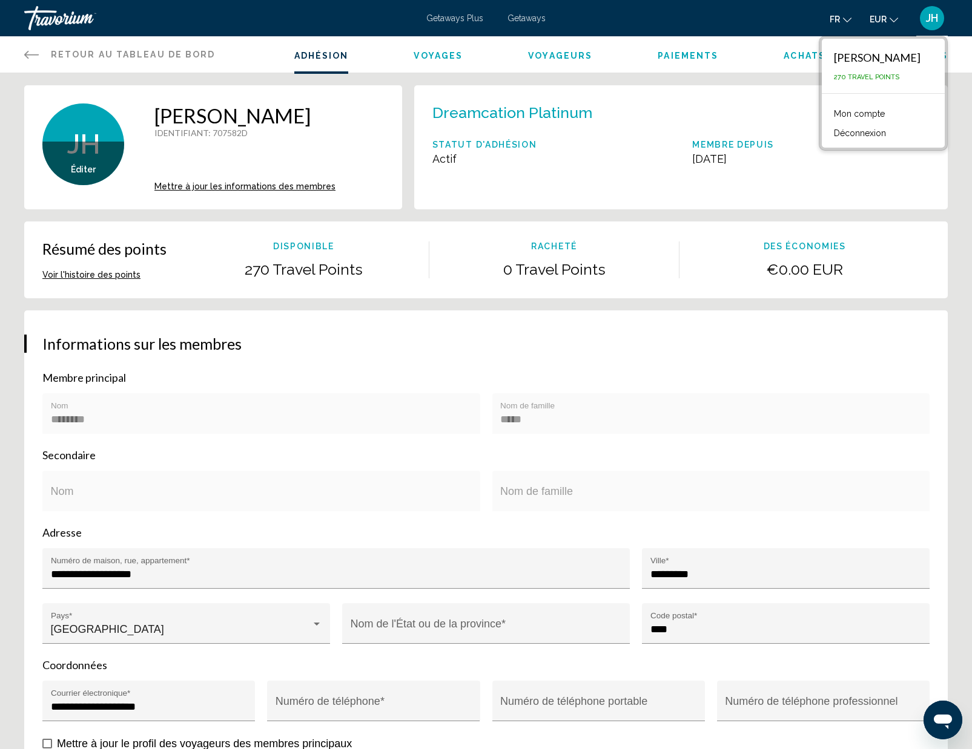
click at [890, 109] on link "Mon compte" at bounding box center [859, 114] width 63 height 16
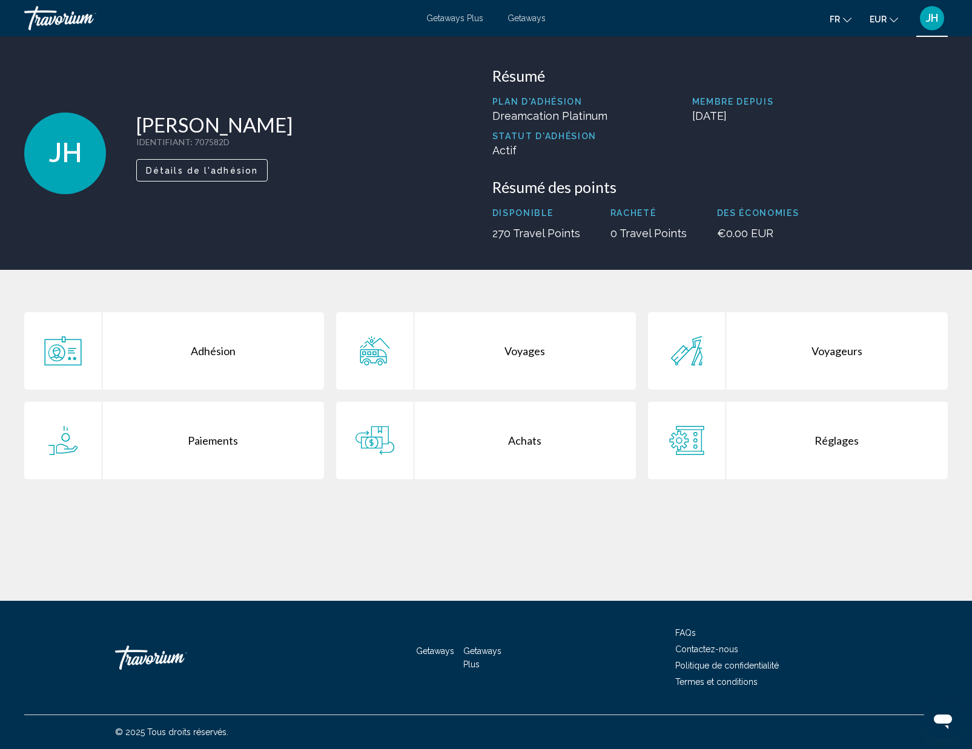
click at [736, 424] on div "Réglages" at bounding box center [837, 440] width 222 height 77
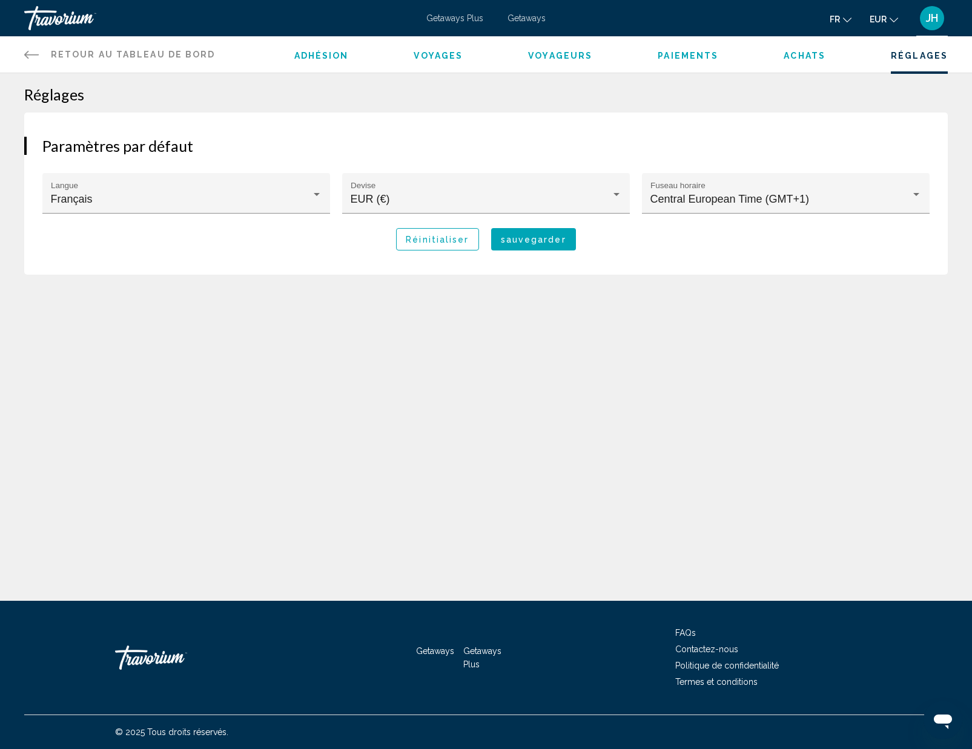
click at [68, 13] on div "Travorium" at bounding box center [84, 18] width 121 height 24
